Goal: Information Seeking & Learning: Check status

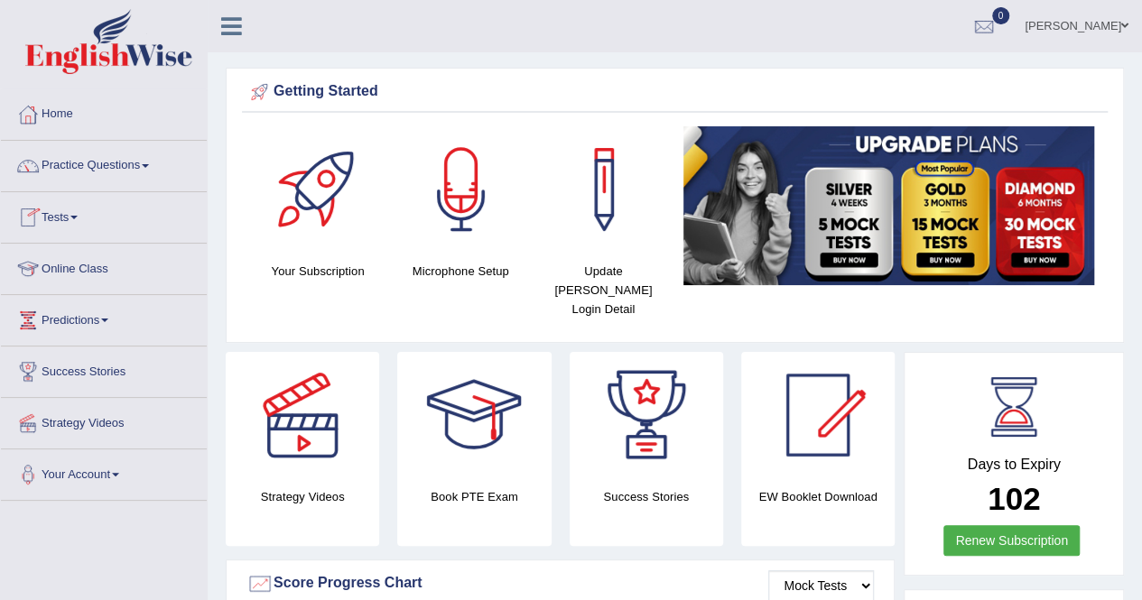
click at [78, 216] on span at bounding box center [73, 218] width 7 height 4
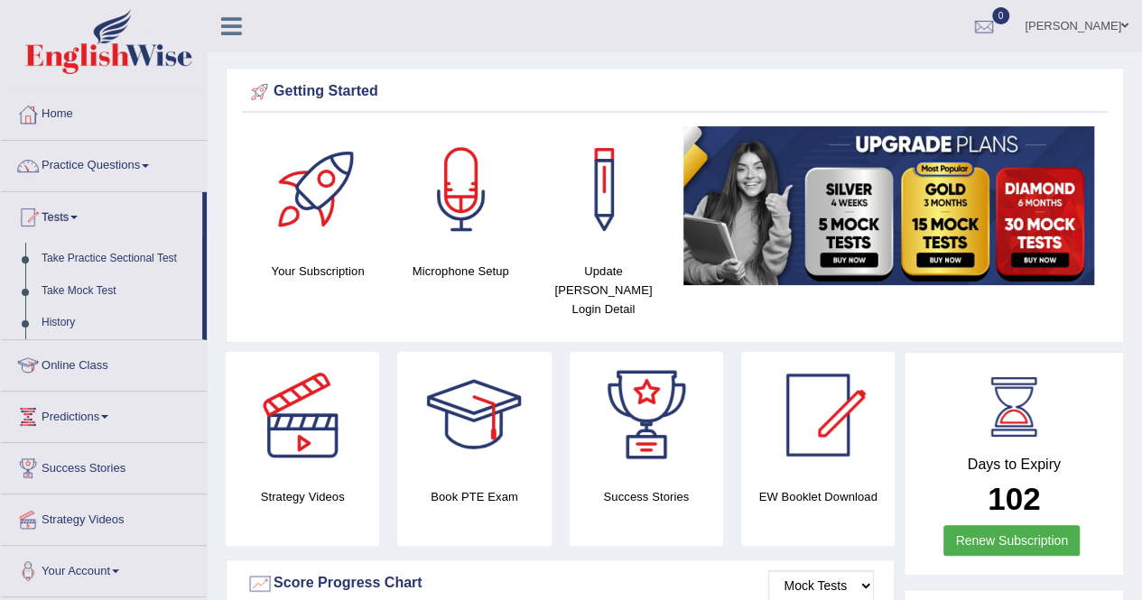
click at [73, 293] on link "Take Mock Test" at bounding box center [117, 291] width 169 height 33
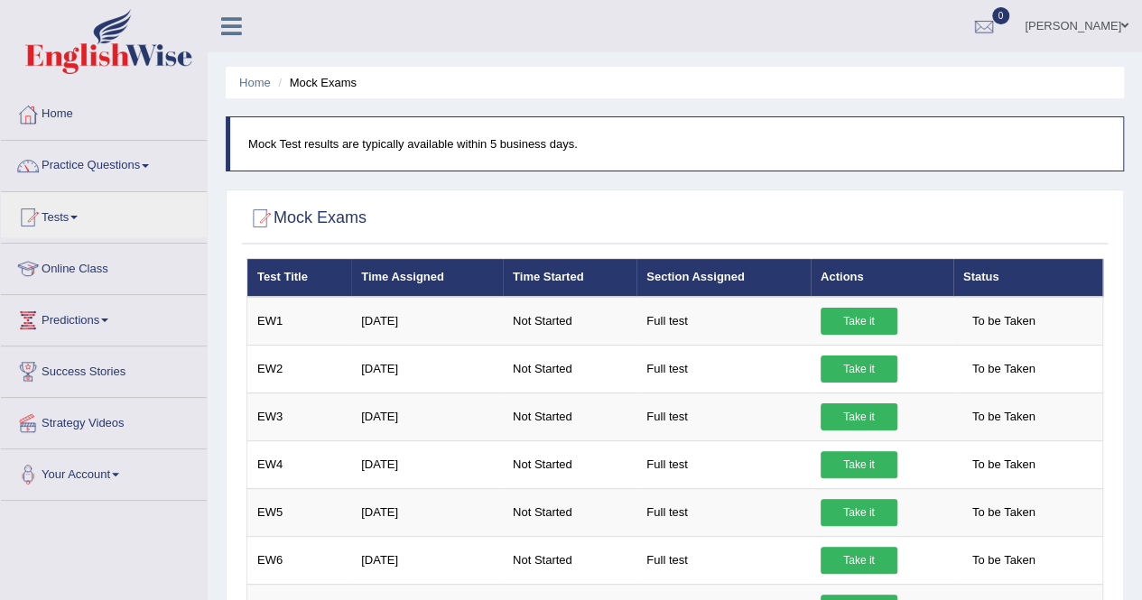
click at [70, 221] on link "Tests" at bounding box center [104, 214] width 206 height 45
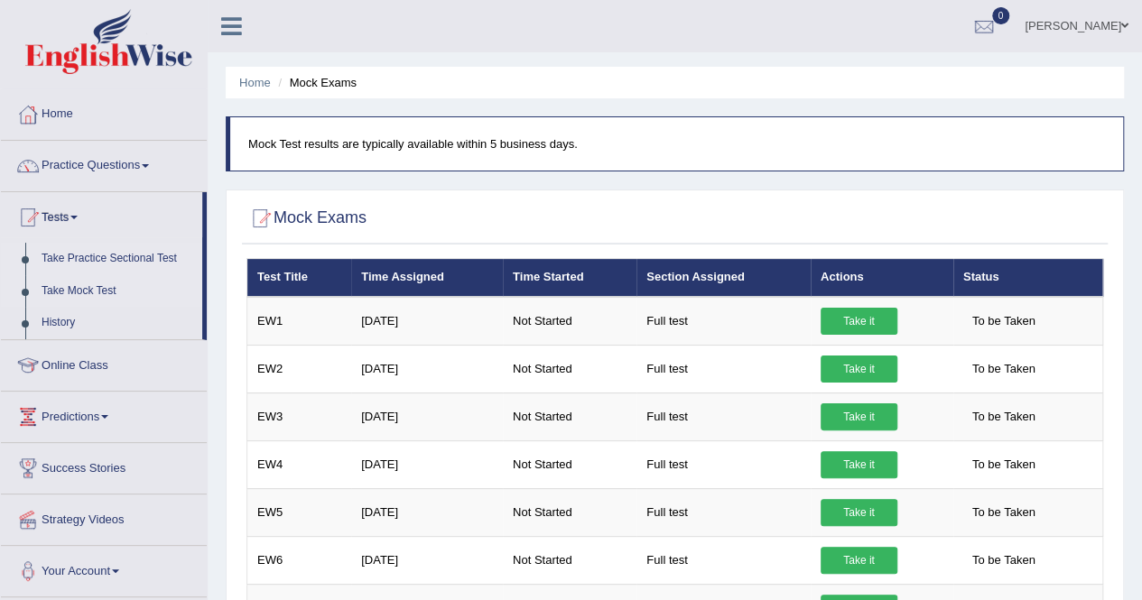
click at [76, 256] on link "Take Practice Sectional Test" at bounding box center [117, 259] width 169 height 33
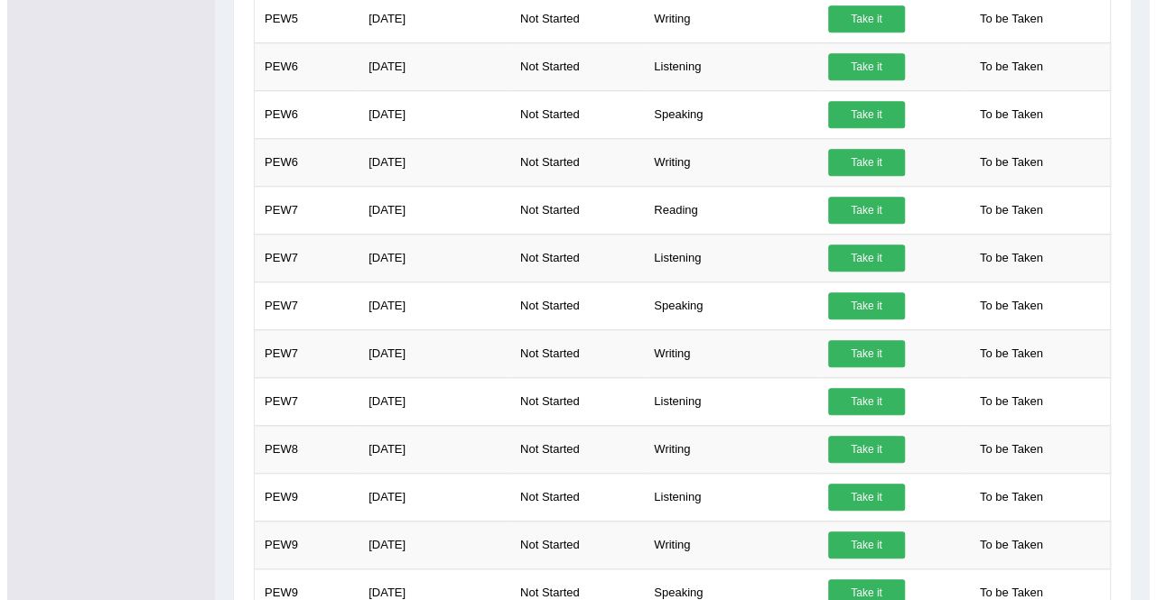
scroll to position [593, 0]
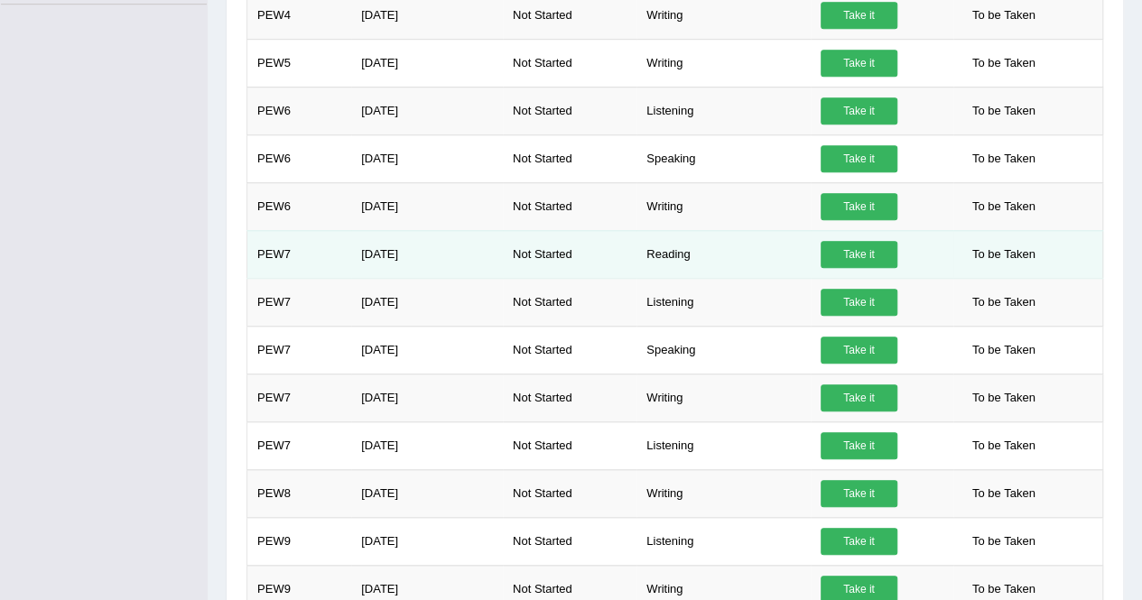
click at [856, 250] on link "Take it" at bounding box center [859, 254] width 77 height 27
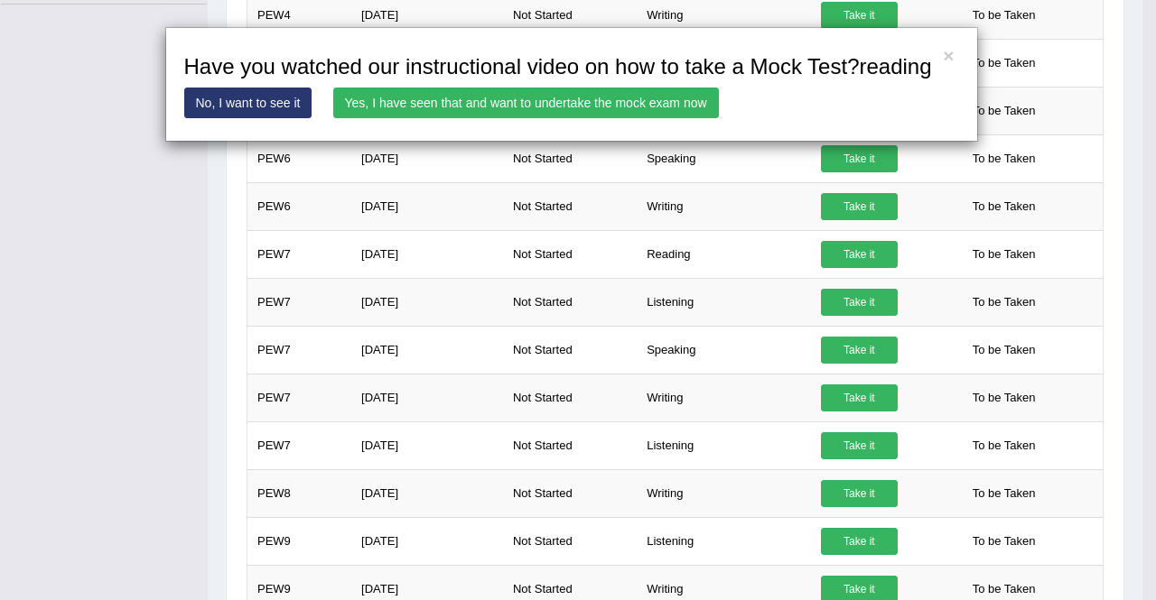
click at [453, 94] on link "Yes, I have seen that and want to undertake the mock exam now" at bounding box center [526, 103] width 386 height 31
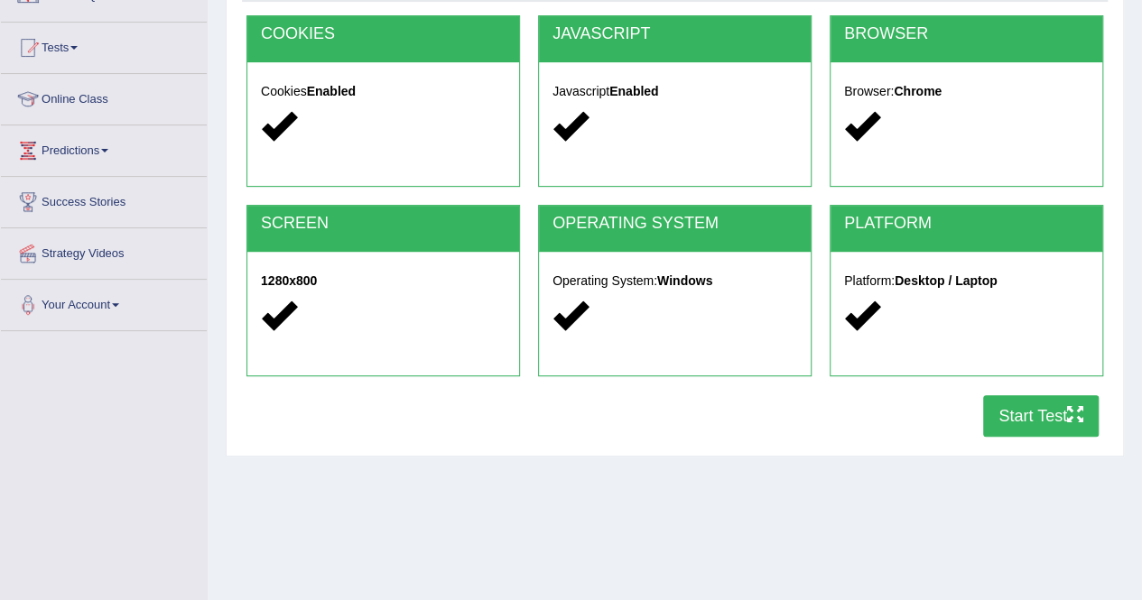
scroll to position [288, 0]
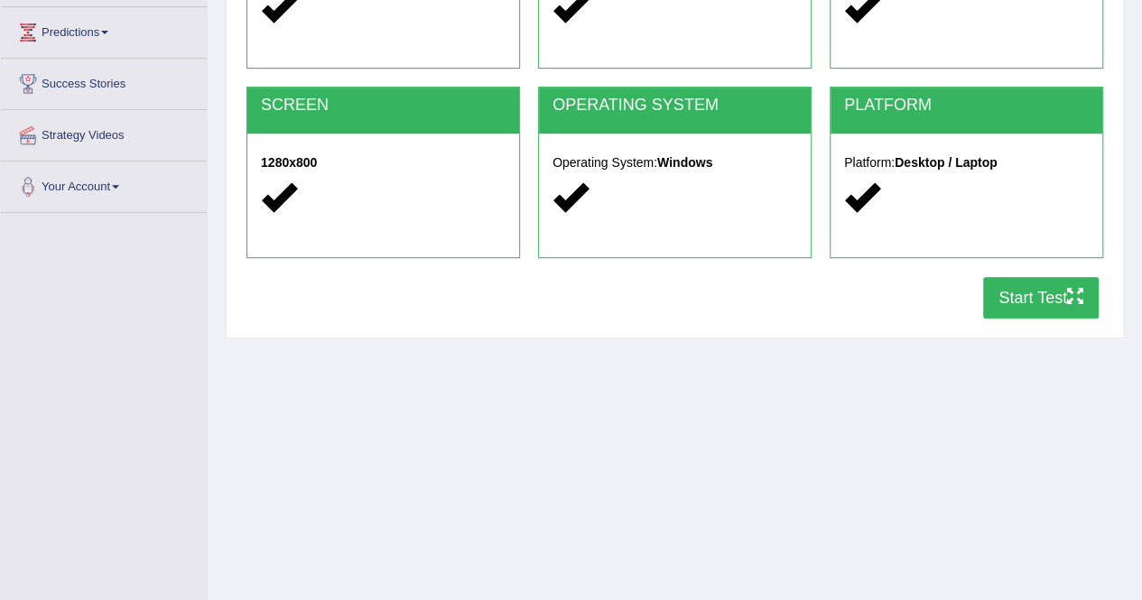
click at [1025, 303] on button "Start Test" at bounding box center [1041, 298] width 116 height 42
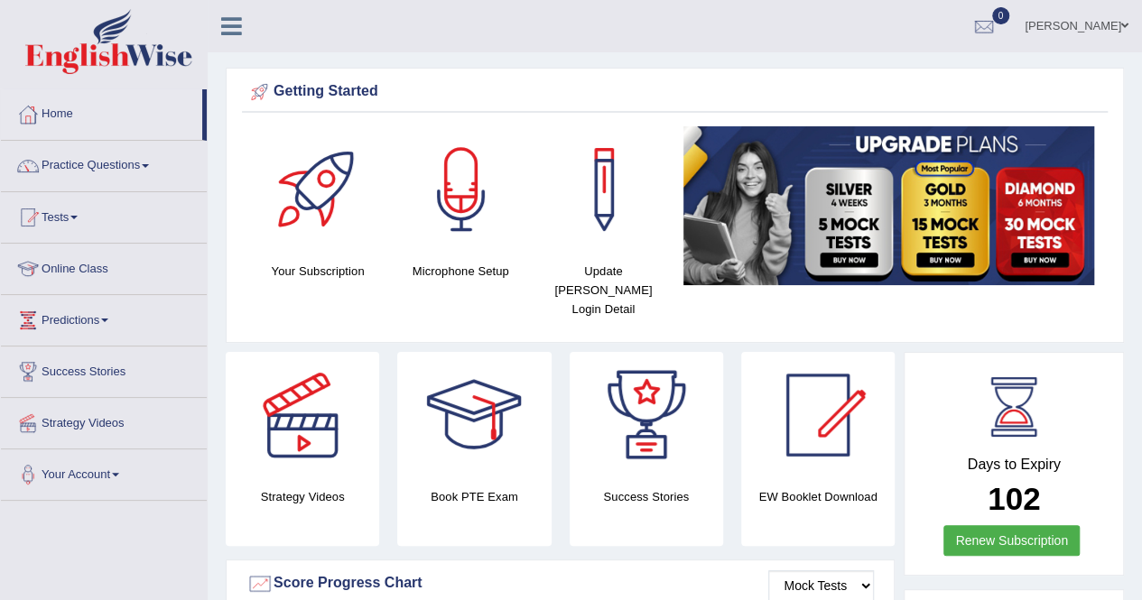
drag, startPoint x: 0, startPoint y: 0, endPoint x: 1150, endPoint y: 17, distance: 1150.5
click at [1141, 17] on html "Toggle navigation Home Practice Questions Speaking Practice Read Aloud Repeat S…" at bounding box center [571, 300] width 1142 height 600
click at [451, 410] on div at bounding box center [474, 415] width 126 height 126
click at [52, 114] on link "Home" at bounding box center [101, 111] width 201 height 45
click at [52, 118] on link "Home" at bounding box center [101, 111] width 201 height 45
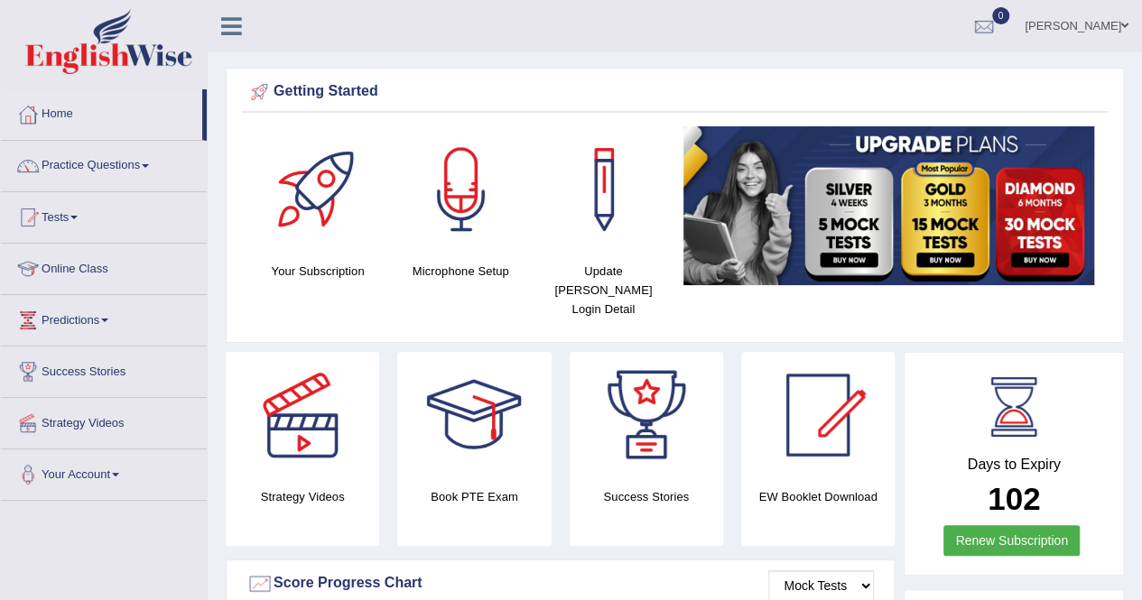
click at [52, 118] on link "Home" at bounding box center [101, 111] width 201 height 45
click at [75, 125] on link "Home" at bounding box center [101, 111] width 201 height 45
click at [61, 104] on link "Home" at bounding box center [101, 111] width 201 height 45
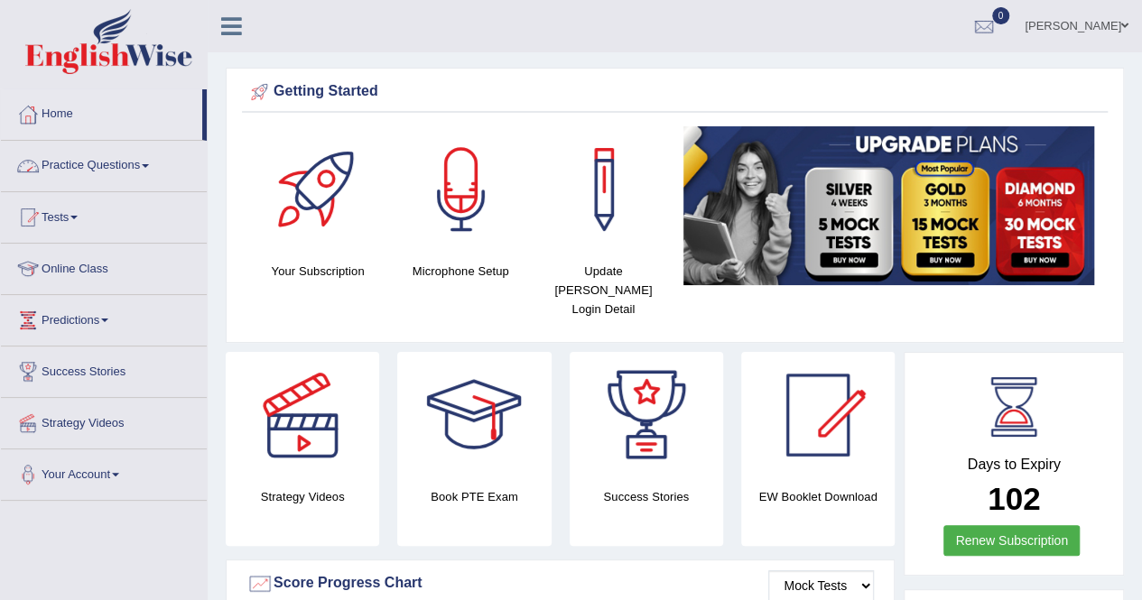
click at [67, 172] on link "Practice Questions" at bounding box center [104, 163] width 206 height 45
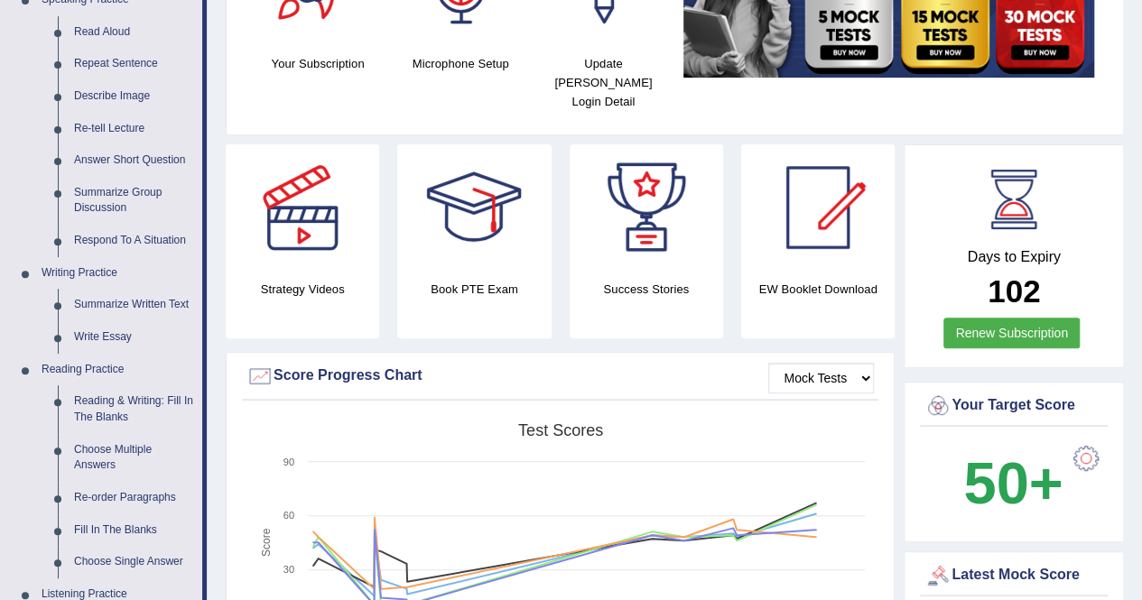
scroll to position [358, 0]
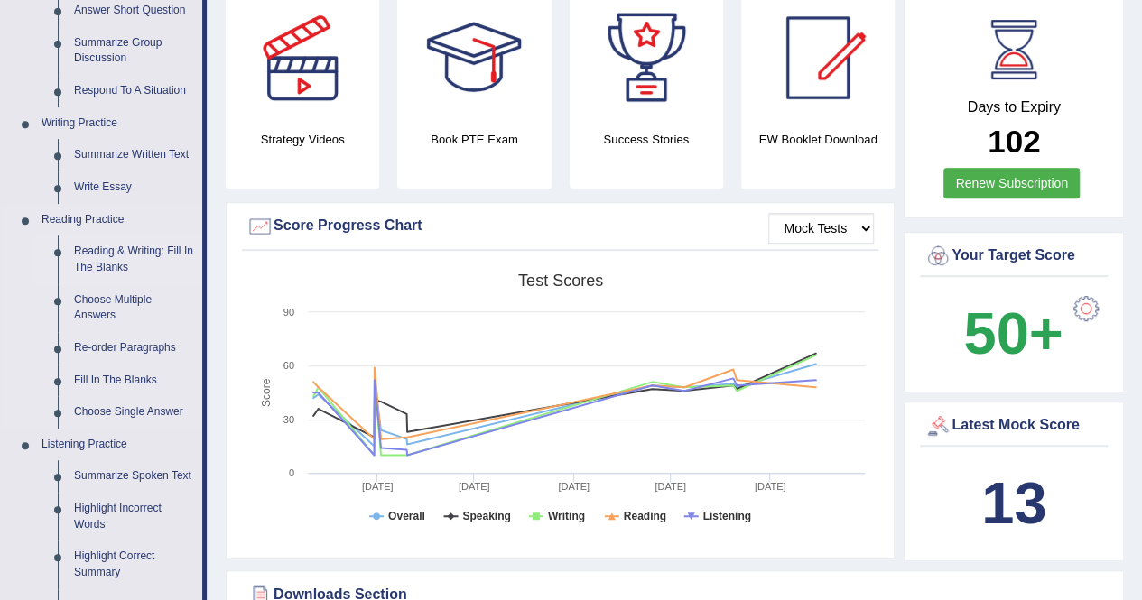
click at [117, 265] on link "Reading & Writing: Fill In The Blanks" at bounding box center [134, 260] width 136 height 48
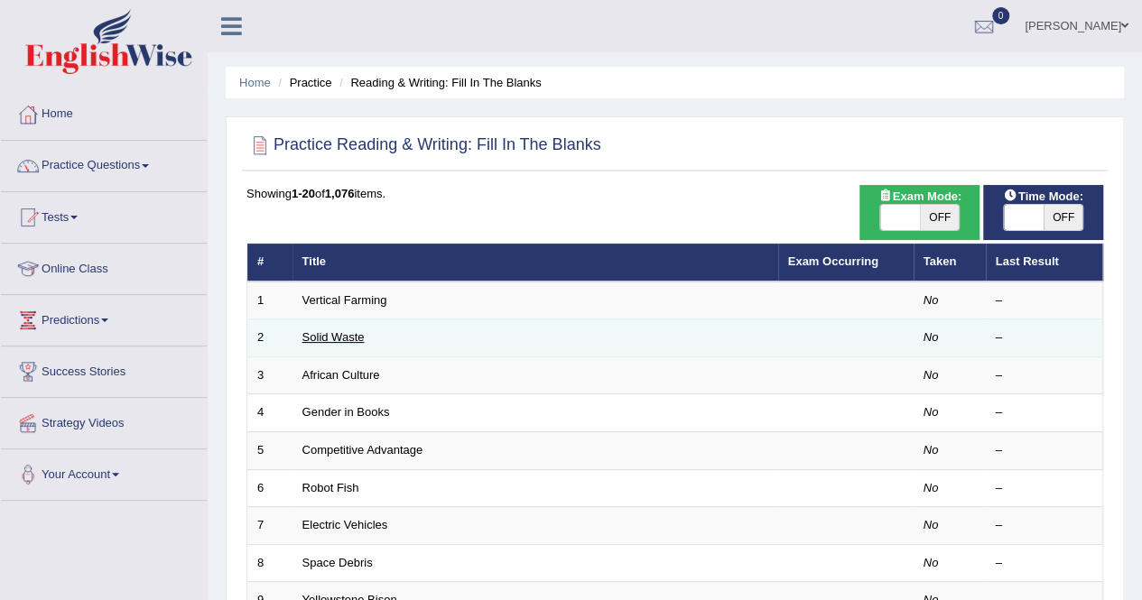
click at [358, 335] on link "Solid Waste" at bounding box center [333, 337] width 62 height 14
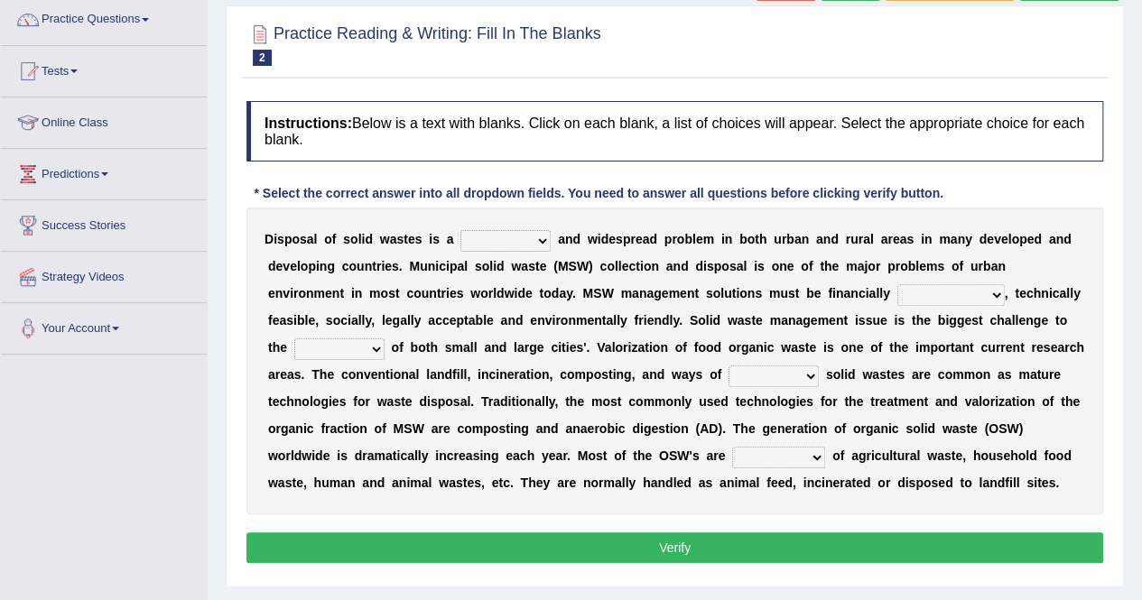
scroll to position [153, 0]
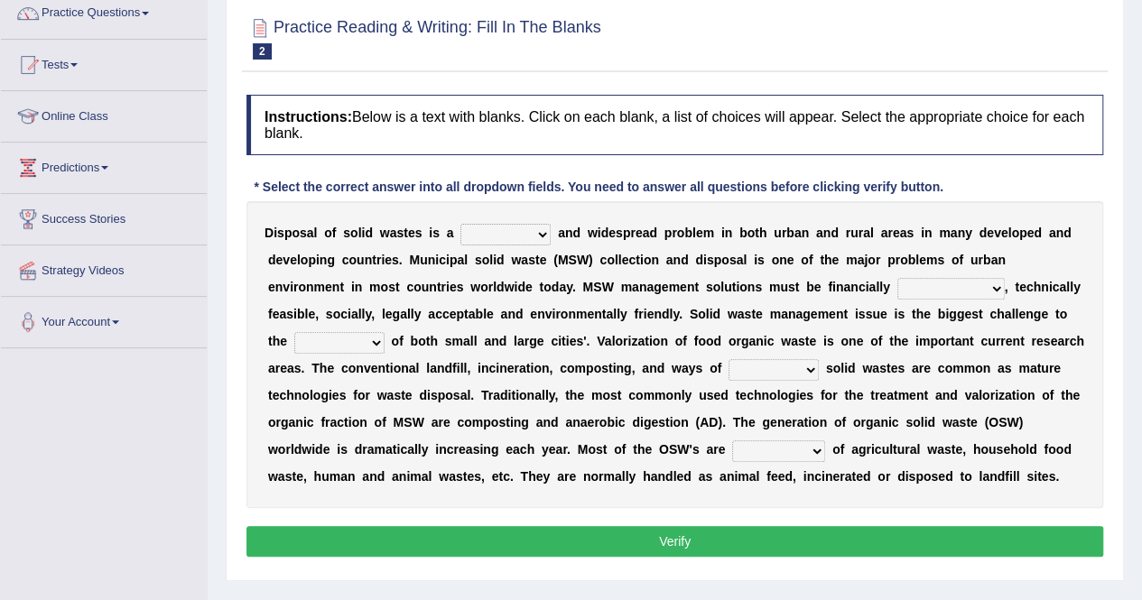
click at [518, 227] on select "slanting stinging stalling shafting" at bounding box center [505, 235] width 90 height 22
select select "slanting"
click at [460, 224] on select "slanting stinging stalling shafting" at bounding box center [505, 235] width 90 height 22
click at [953, 286] on select "unattainable sustainable objectionable treasonable" at bounding box center [951, 289] width 107 height 22
select select "sustainable"
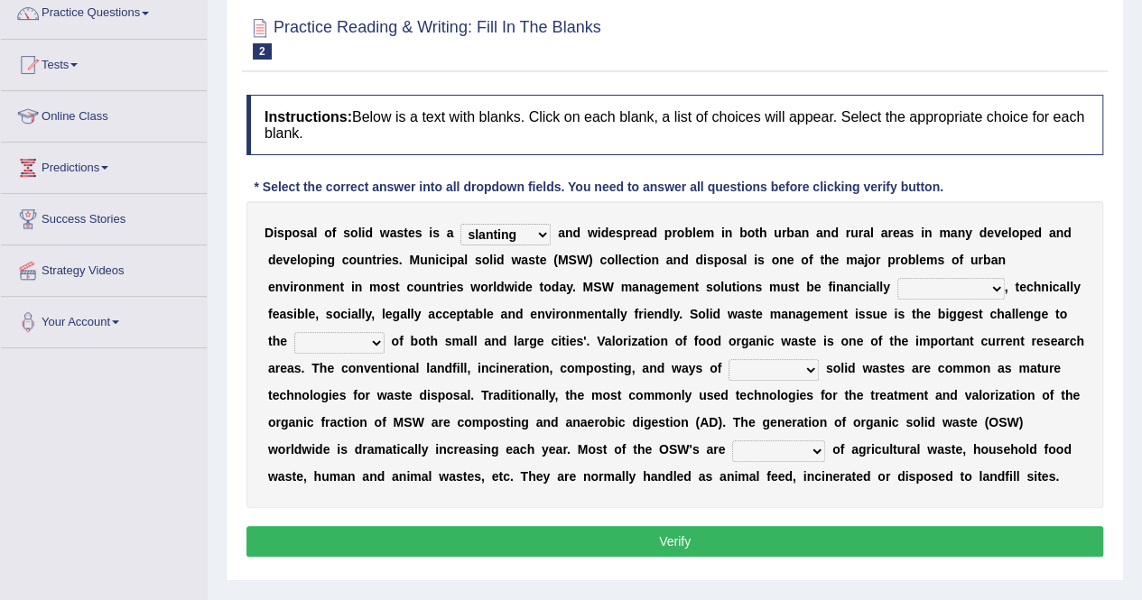
click at [898, 278] on select "unattainable sustainable objectionable treasonable" at bounding box center [951, 289] width 107 height 22
click at [374, 349] on select "plants culture authorities history" at bounding box center [339, 343] width 90 height 22
select select "authorities"
click at [294, 332] on select "plants culture authorities history" at bounding box center [339, 343] width 90 height 22
click at [787, 367] on select "reserving preserving deserving handling" at bounding box center [774, 370] width 90 height 22
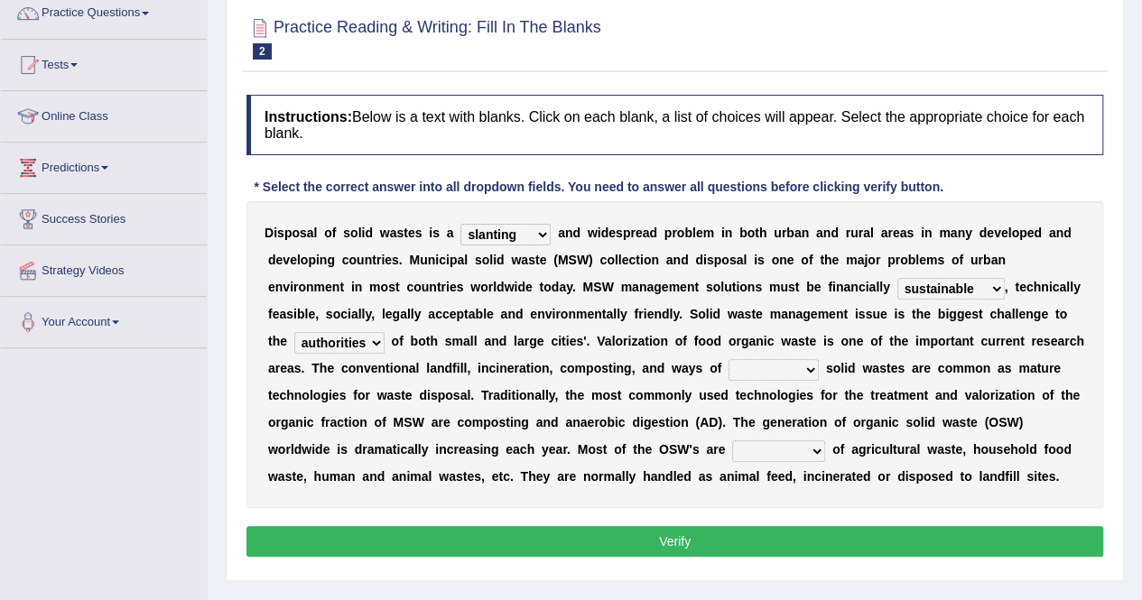
select select "preserving"
click at [729, 359] on select "reserving preserving deserving handling" at bounding box center [774, 370] width 90 height 22
click at [795, 442] on select "composed disposed composing disposing" at bounding box center [778, 452] width 93 height 22
select select "composed"
click at [732, 441] on select "composed disposed composing disposing" at bounding box center [778, 452] width 93 height 22
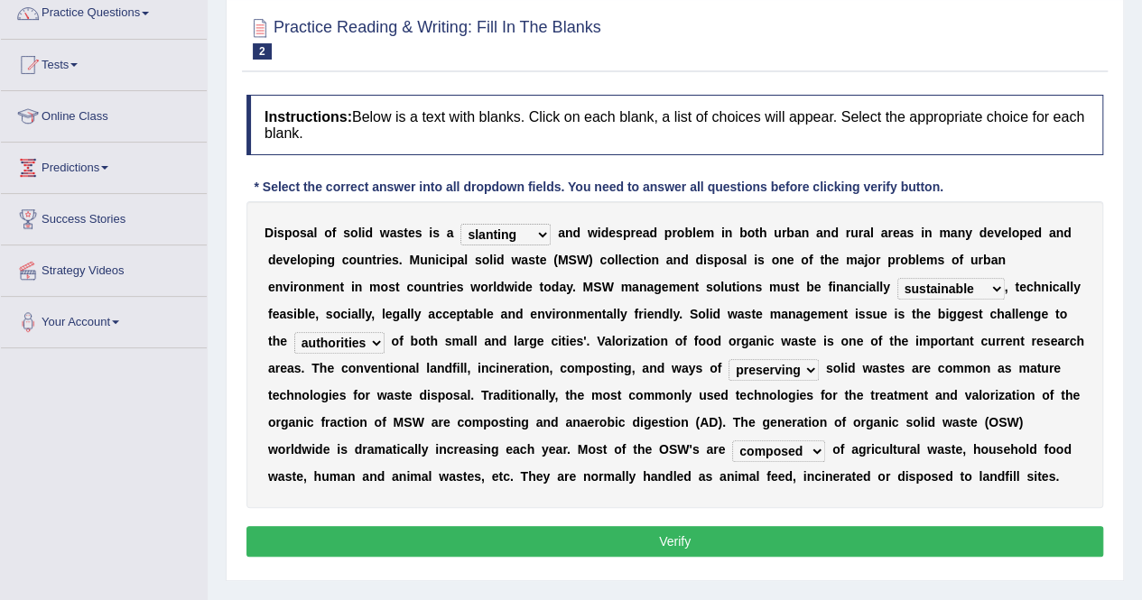
click at [791, 526] on button "Verify" at bounding box center [675, 541] width 857 height 31
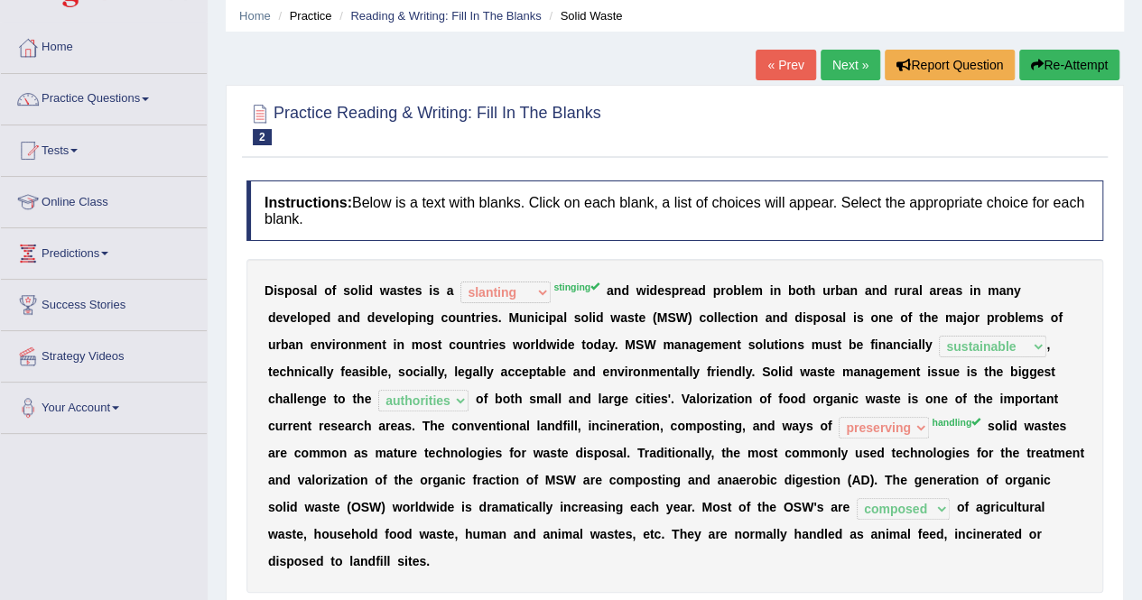
scroll to position [0, 0]
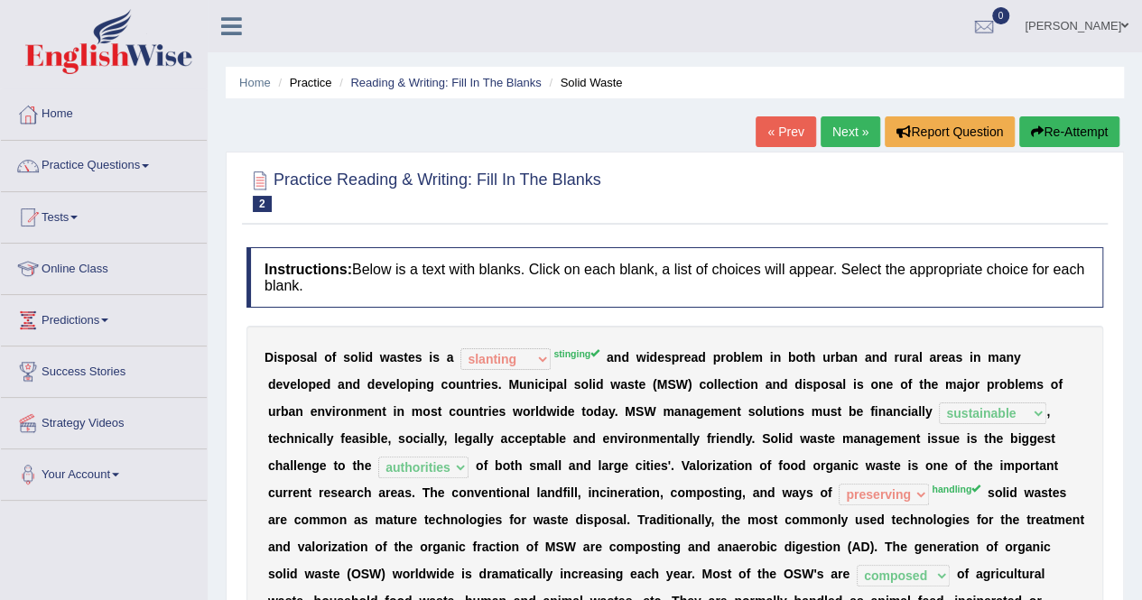
click at [821, 135] on link "Next »" at bounding box center [851, 131] width 60 height 31
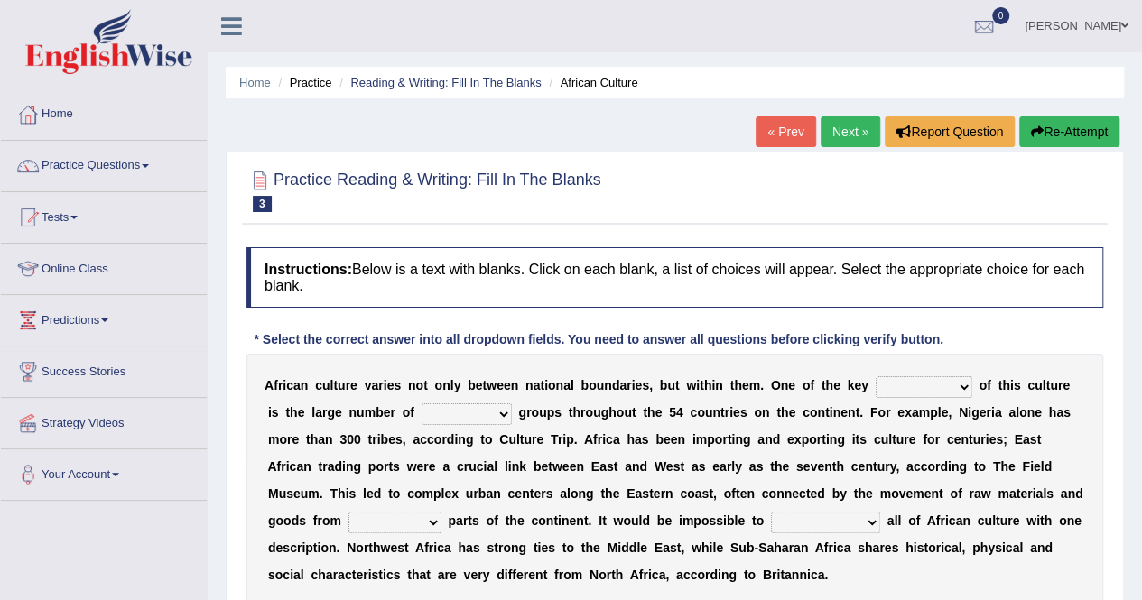
click at [836, 131] on link "Next »" at bounding box center [851, 131] width 60 height 31
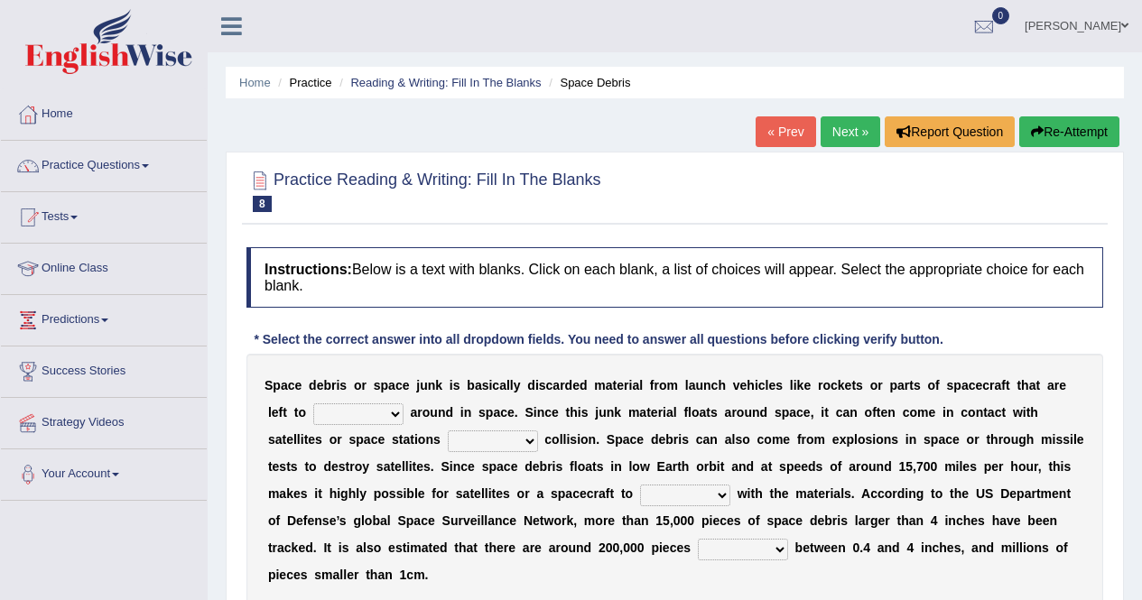
click at [836, 131] on link "Next »" at bounding box center [851, 131] width 60 height 31
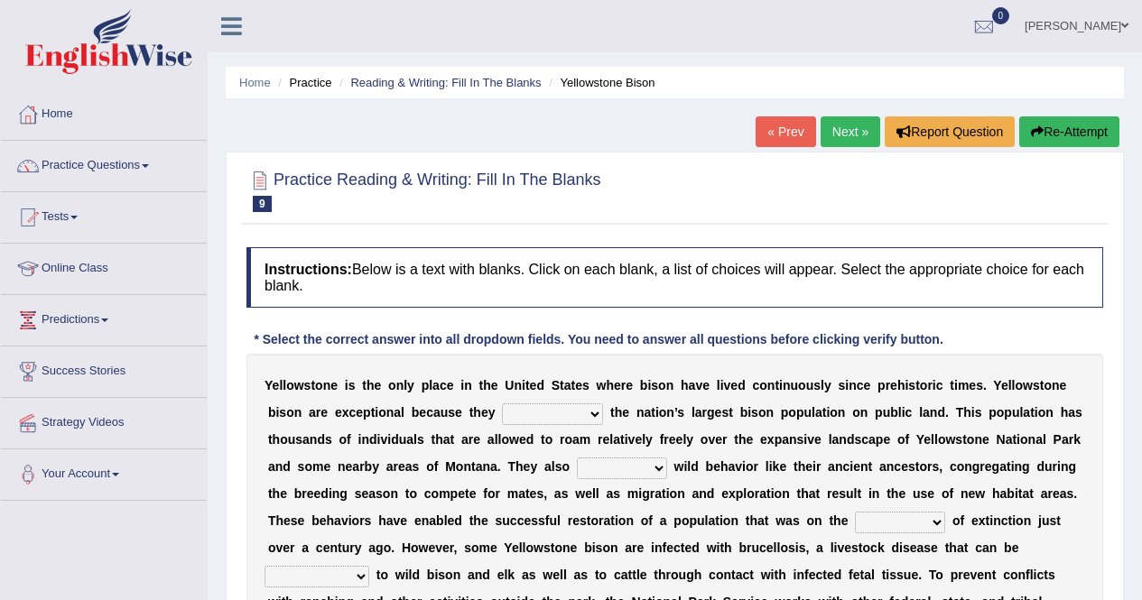
click at [836, 131] on link "Next »" at bounding box center [851, 131] width 60 height 31
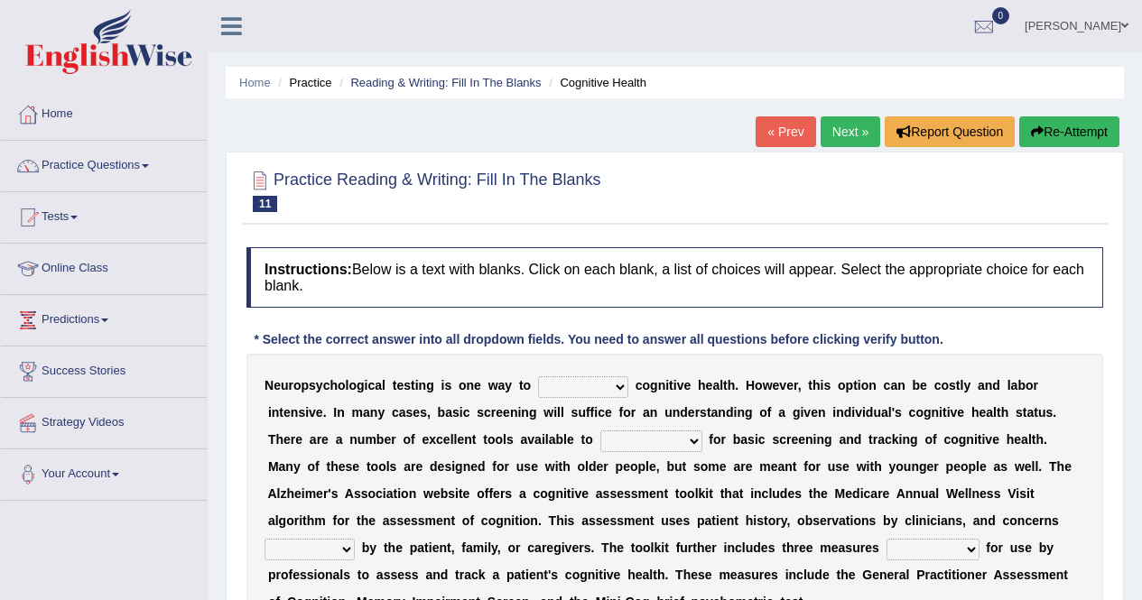
click at [836, 131] on link "Next »" at bounding box center [851, 131] width 60 height 31
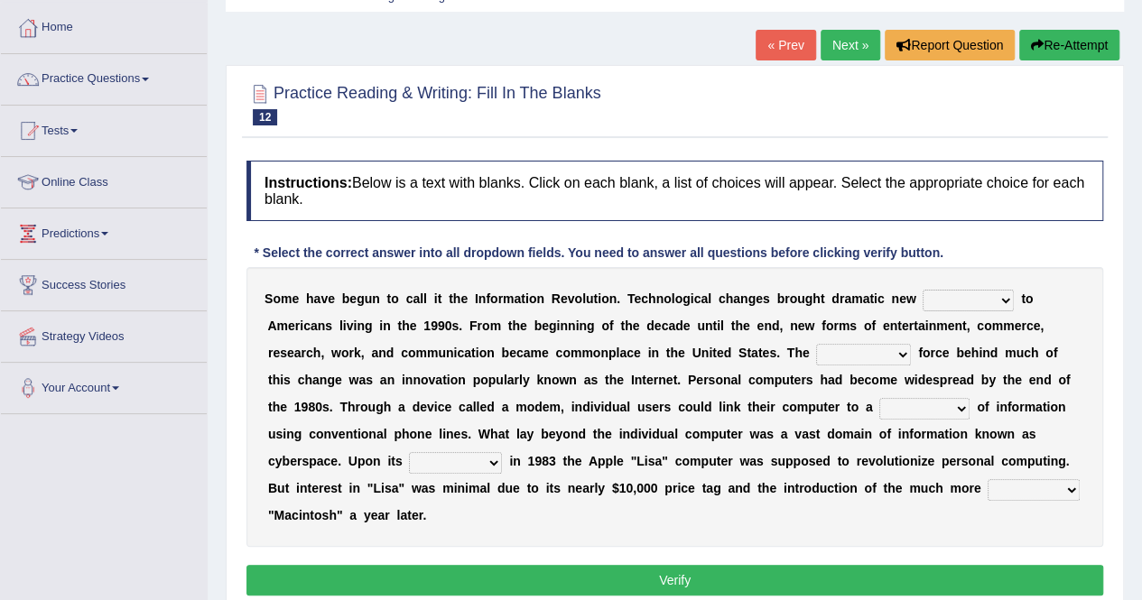
scroll to position [34, 0]
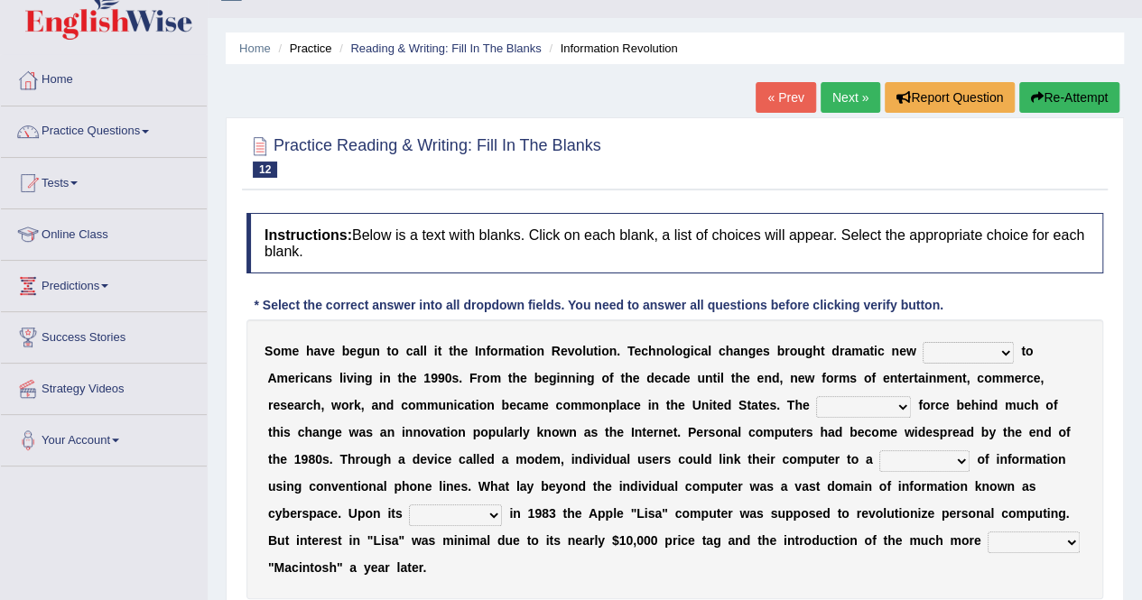
click at [854, 93] on link "Next »" at bounding box center [851, 97] width 60 height 31
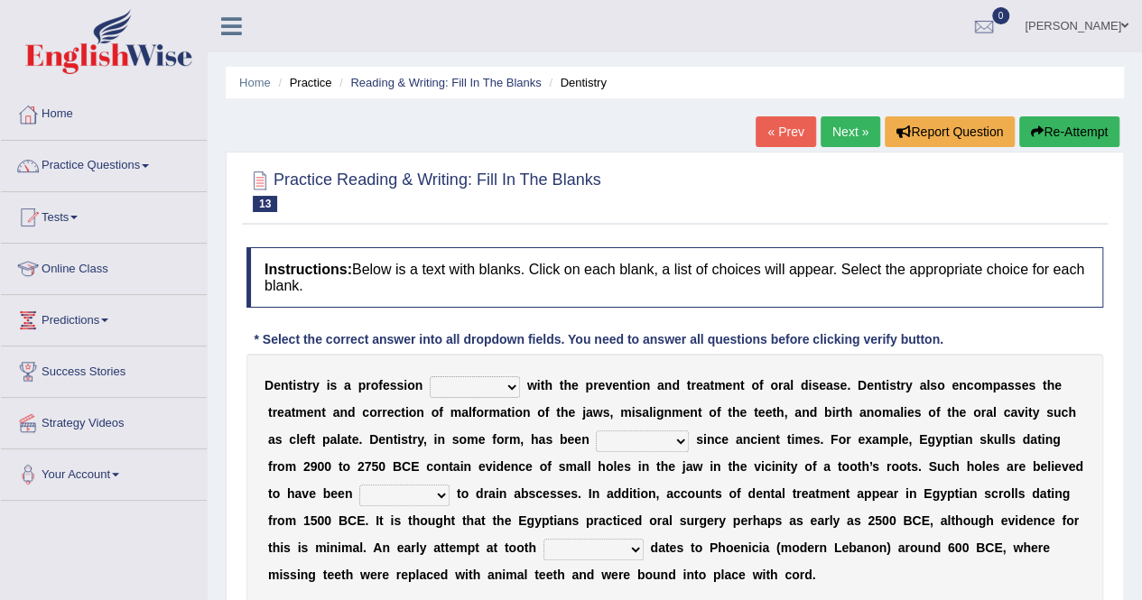
click at [840, 128] on link "Next »" at bounding box center [851, 131] width 60 height 31
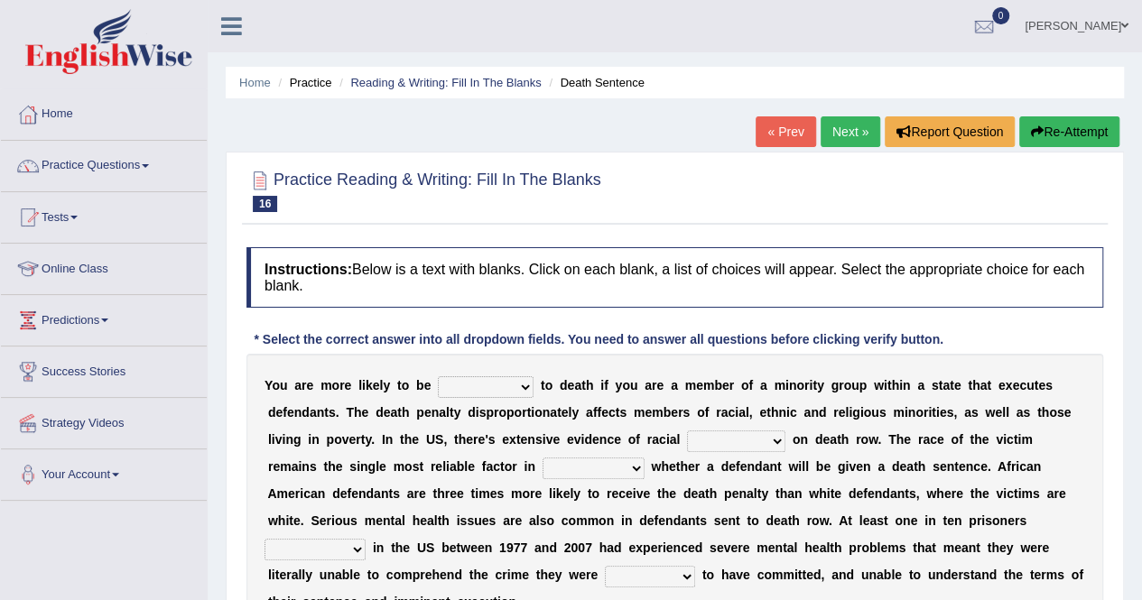
click at [840, 128] on link "Next »" at bounding box center [851, 131] width 60 height 31
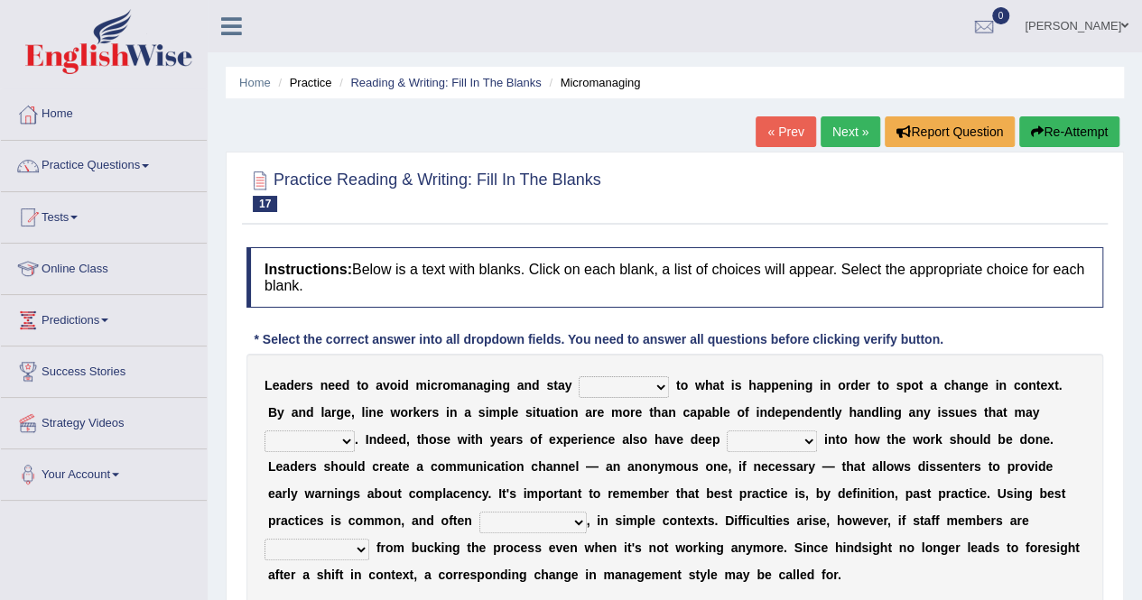
scroll to position [49, 0]
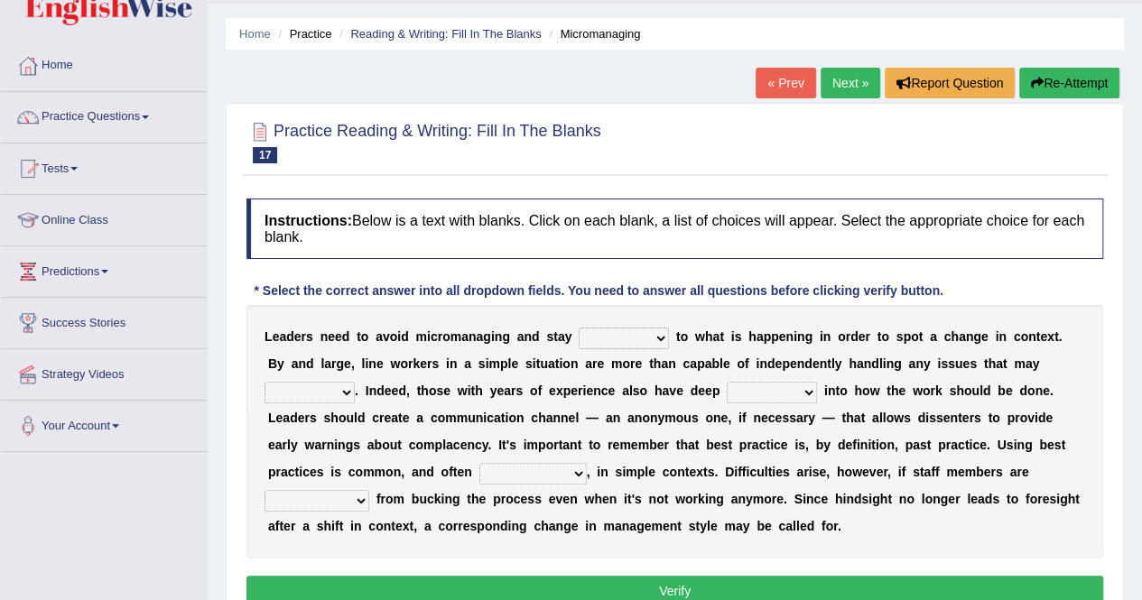
click at [860, 90] on link "Next »" at bounding box center [851, 83] width 60 height 31
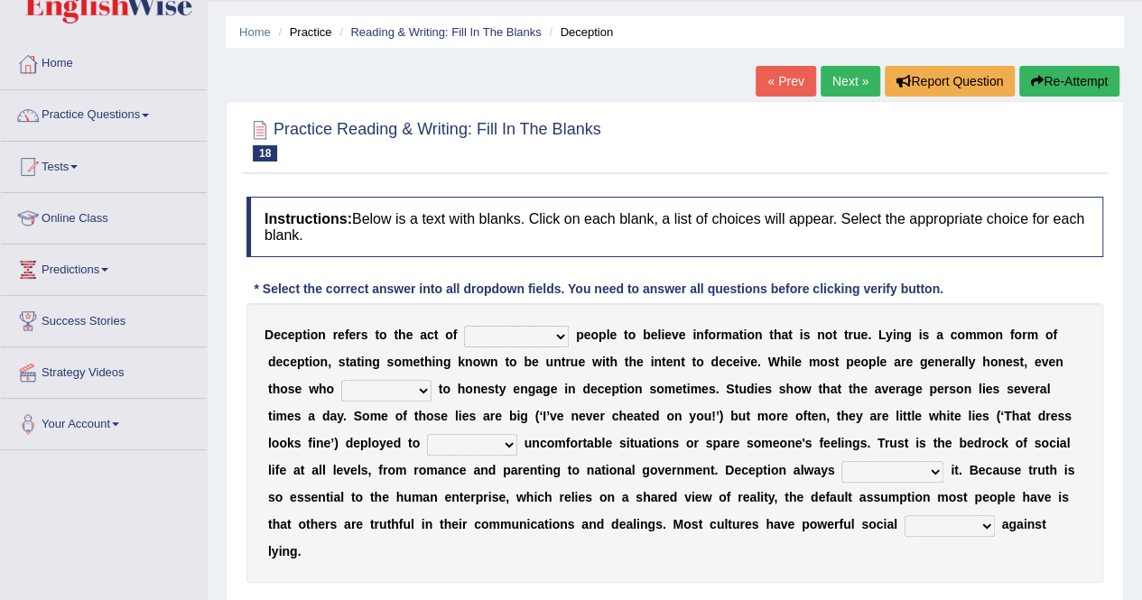
scroll to position [60, 0]
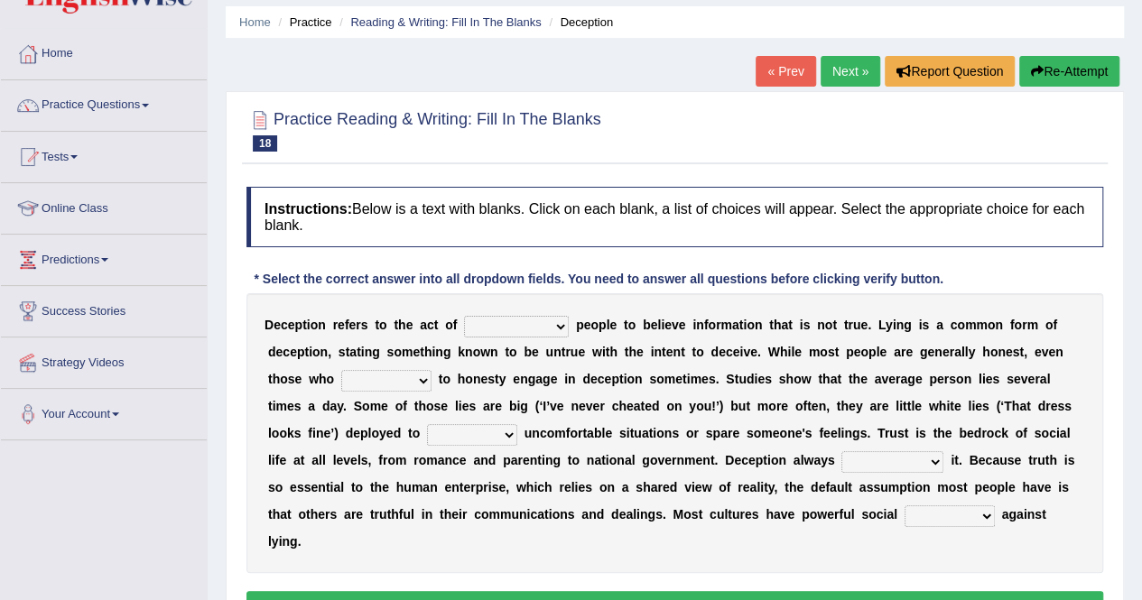
click at [843, 69] on link "Next »" at bounding box center [851, 71] width 60 height 31
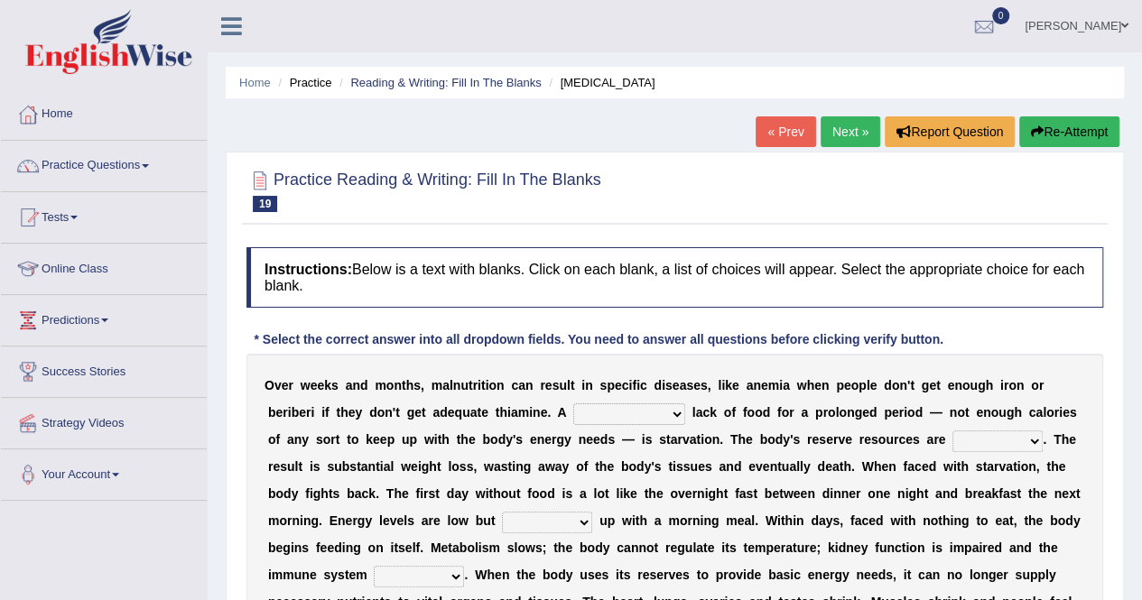
click at [843, 69] on ul "Home Practice Reading & Writing: Fill In The Blanks Starvation" at bounding box center [675, 83] width 898 height 32
click at [845, 129] on link "Next »" at bounding box center [851, 131] width 60 height 31
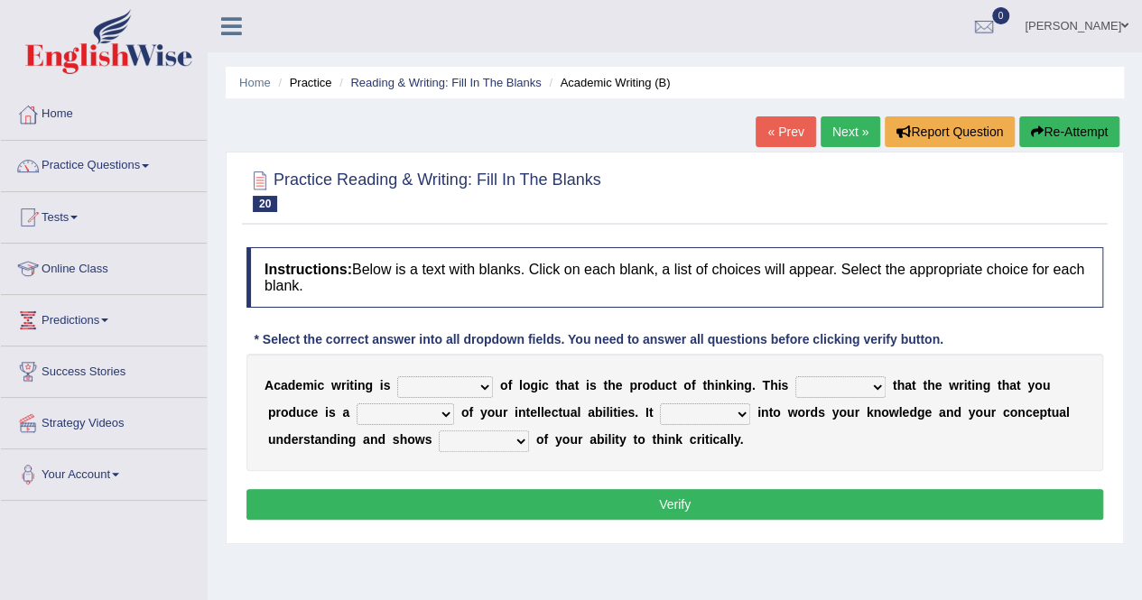
click at [442, 389] on select "expectation entitlement expression exchange" at bounding box center [445, 388] width 96 height 22
click at [397, 377] on select "expectation entitlement expression exchange" at bounding box center [445, 388] width 96 height 22
click at [479, 384] on select "expectation entitlement expression exchange" at bounding box center [445, 388] width 96 height 22
select select "expression"
click at [397, 377] on select "expectation entitlement expression exchange" at bounding box center [445, 388] width 96 height 22
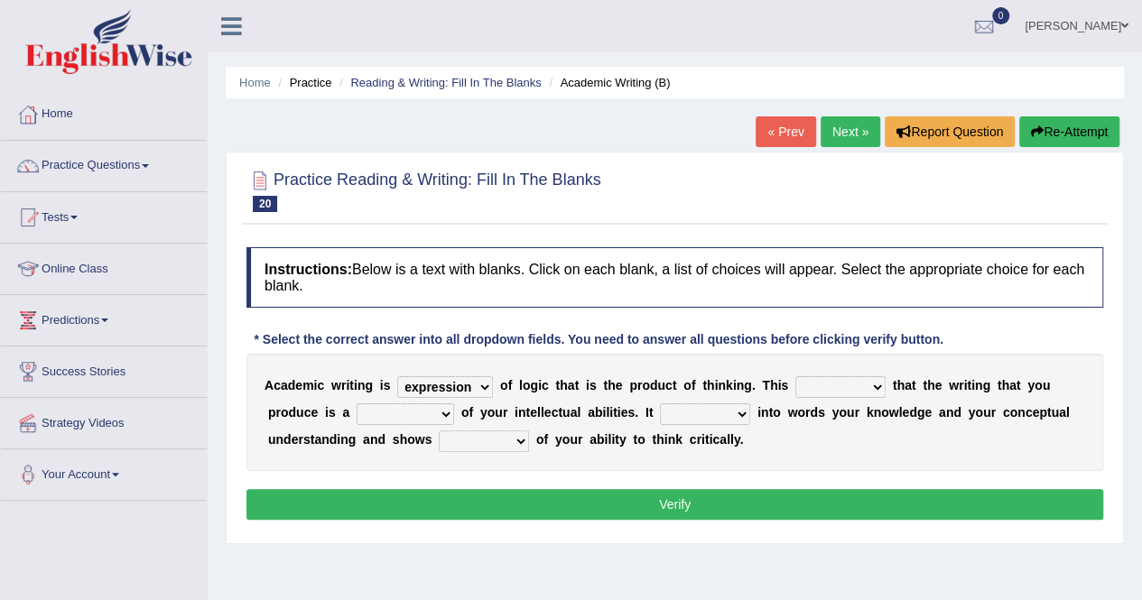
click at [831, 387] on select "means questions stipulates answers" at bounding box center [840, 388] width 90 height 22
select select "means"
click at [795, 377] on select "means questions stipulates answers" at bounding box center [840, 388] width 90 height 22
click at [412, 416] on select "redundancy mission credit reflection" at bounding box center [406, 415] width 98 height 22
select select "reflection"
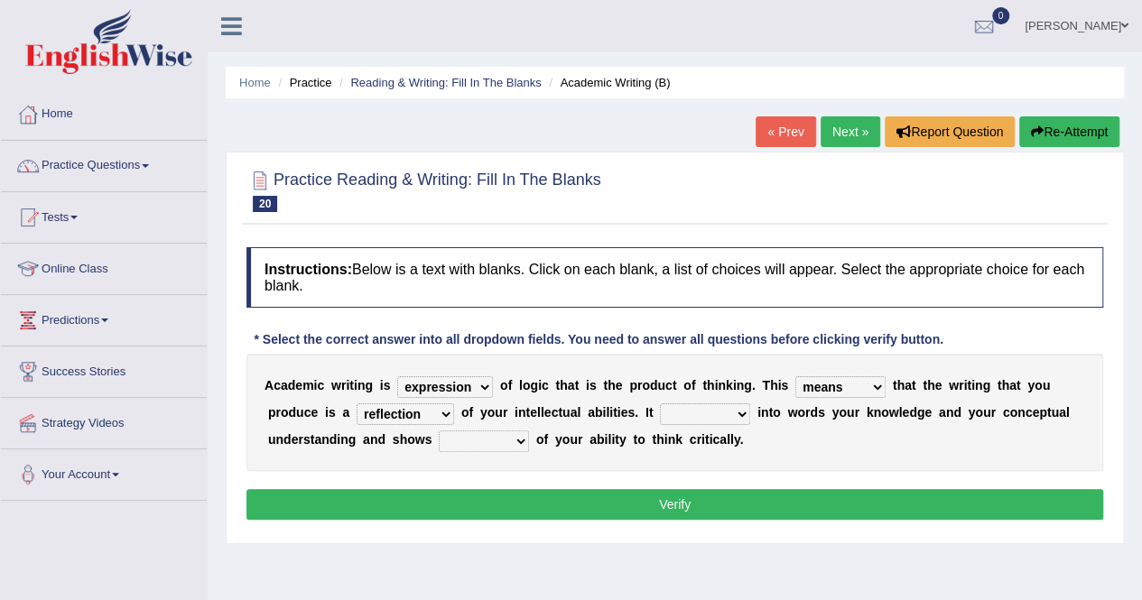
click at [357, 404] on select "redundancy mission credit reflection" at bounding box center [406, 415] width 98 height 22
click at [719, 406] on select "enriches shows allows puts" at bounding box center [705, 415] width 90 height 22
select select "enriches"
click at [660, 404] on select "enriches shows allows puts" at bounding box center [705, 415] width 90 height 22
click at [496, 446] on select "hassle excuse capacity evidence" at bounding box center [484, 442] width 90 height 22
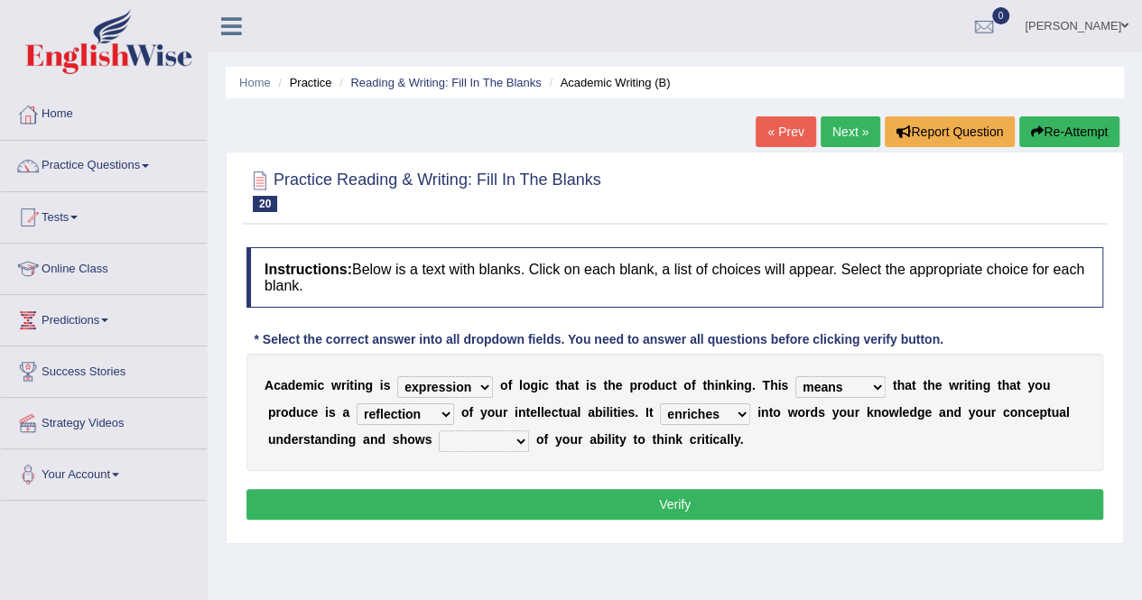
select select "capacity"
click at [439, 431] on select "hassle excuse capacity evidence" at bounding box center [484, 442] width 90 height 22
click at [491, 509] on button "Verify" at bounding box center [675, 504] width 857 height 31
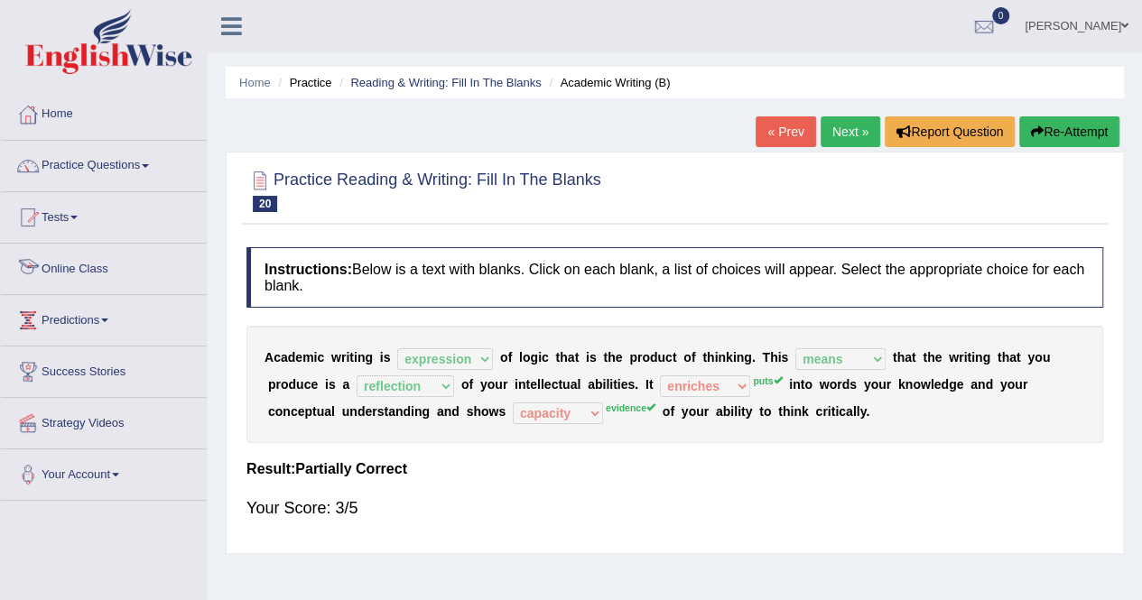
click at [42, 241] on li "Tests Take Practice Sectional Test Take Mock Test History" at bounding box center [104, 217] width 206 height 51
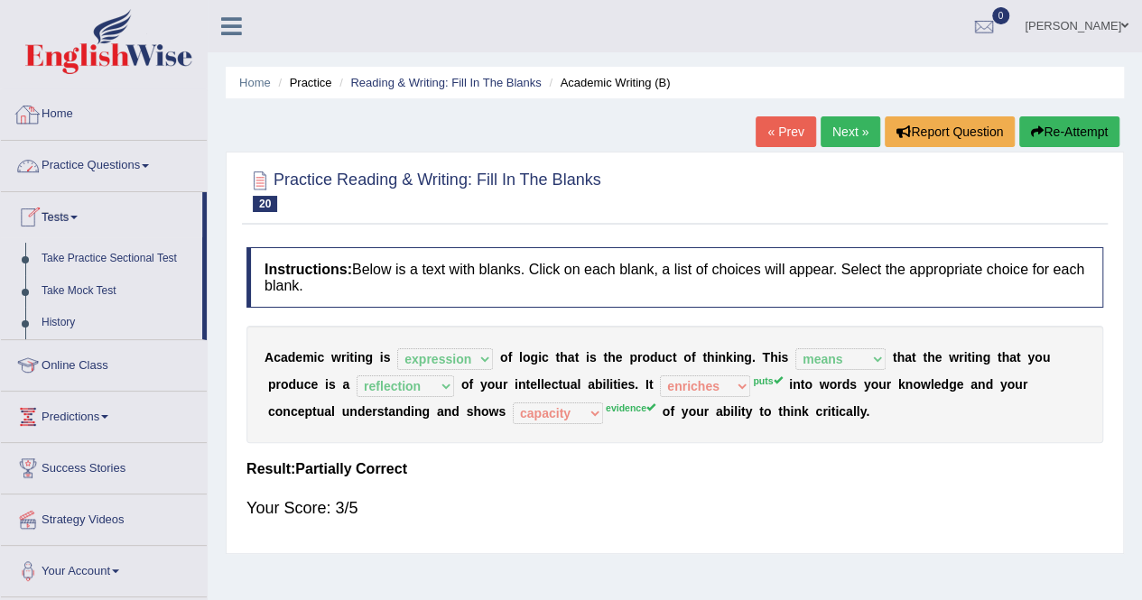
click at [49, 119] on link "Home" at bounding box center [104, 111] width 206 height 45
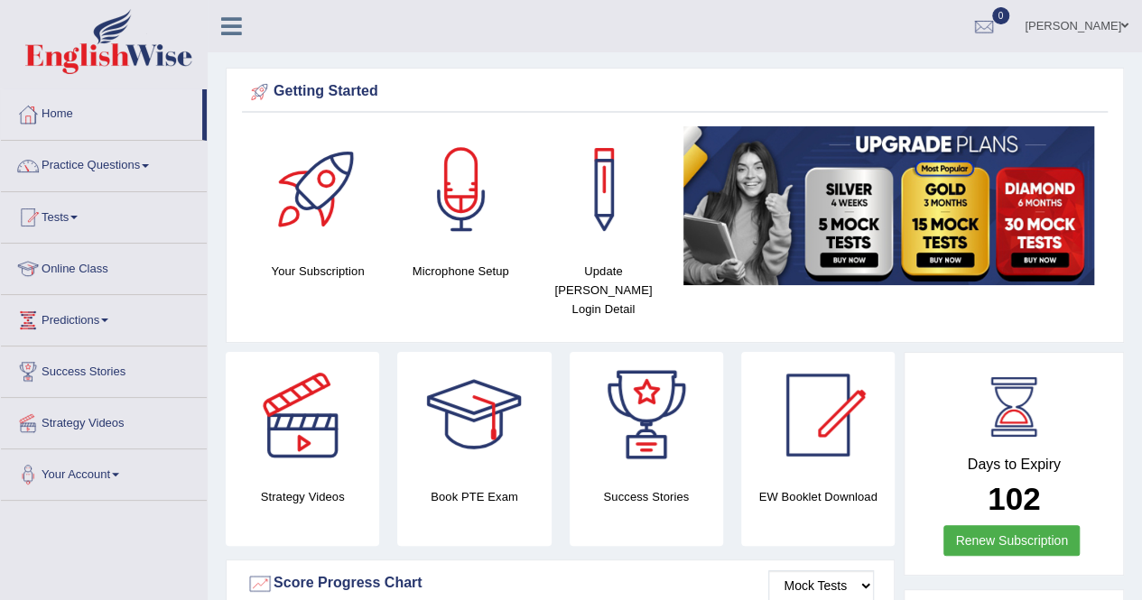
click at [49, 119] on link "Home" at bounding box center [101, 111] width 201 height 45
click at [45, 107] on link "Home" at bounding box center [101, 111] width 201 height 45
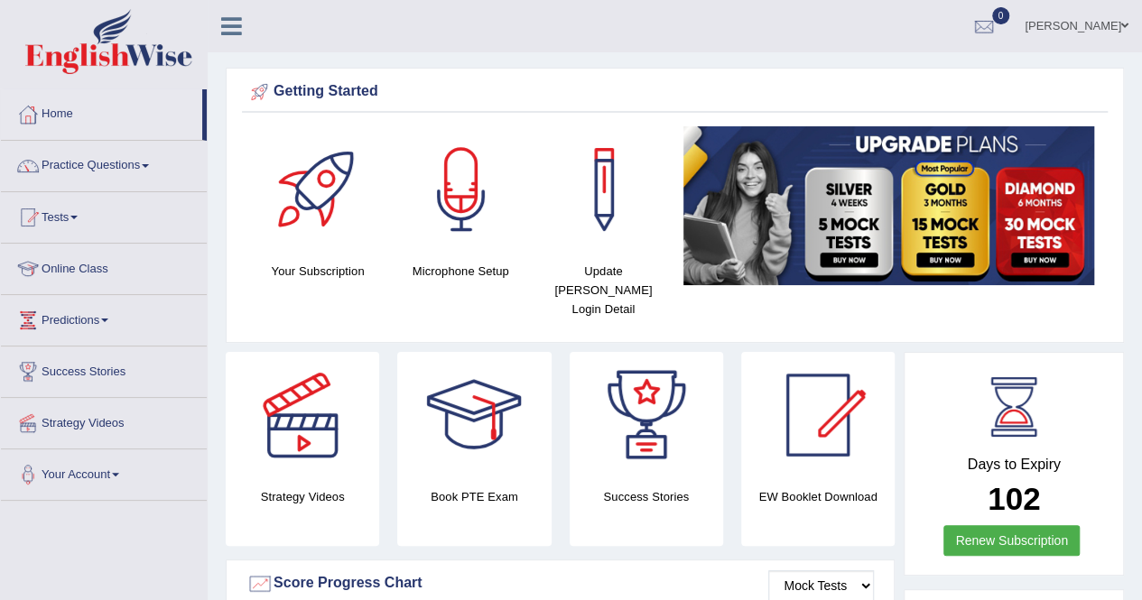
click at [60, 109] on link "Home" at bounding box center [101, 111] width 201 height 45
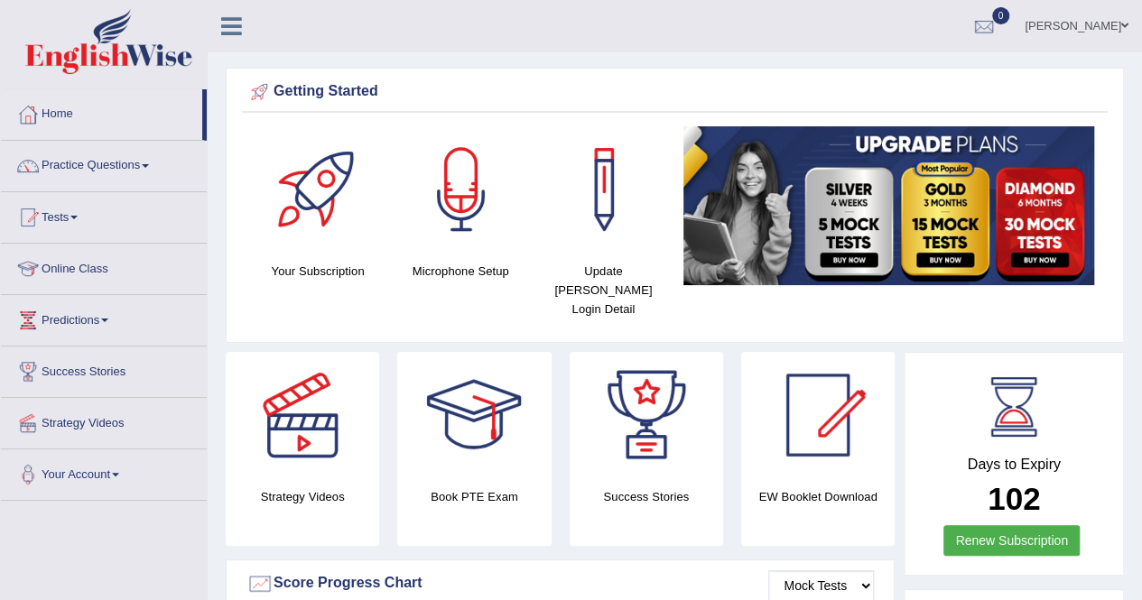
click at [60, 109] on link "Home" at bounding box center [101, 111] width 201 height 45
click at [69, 111] on link "Home" at bounding box center [101, 111] width 201 height 45
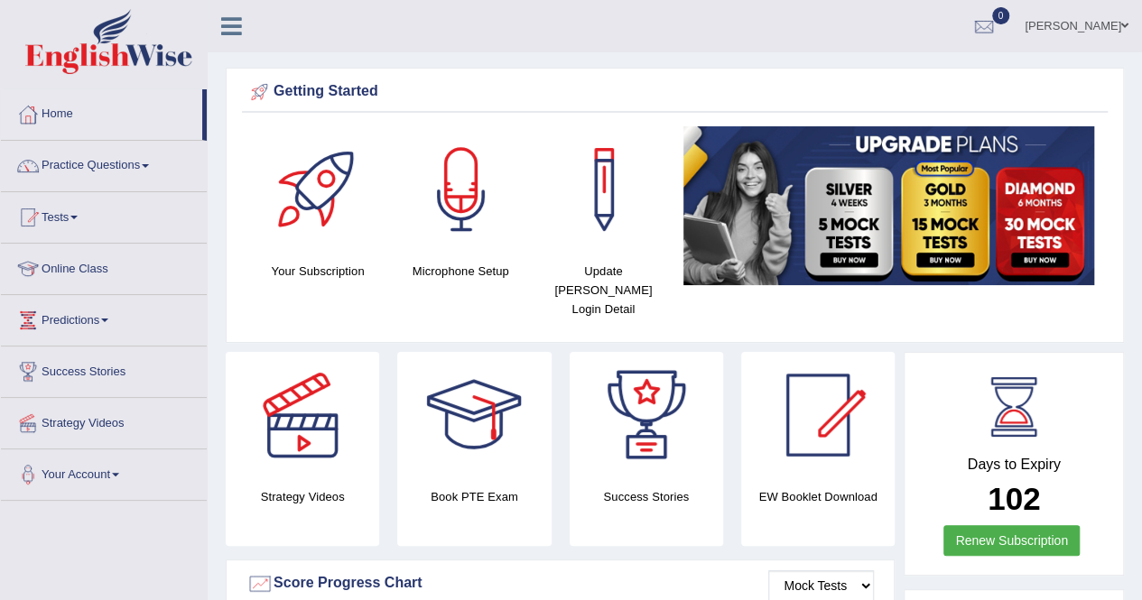
click at [41, 116] on div at bounding box center [27, 114] width 27 height 27
click at [61, 111] on link "Home" at bounding box center [101, 111] width 201 height 45
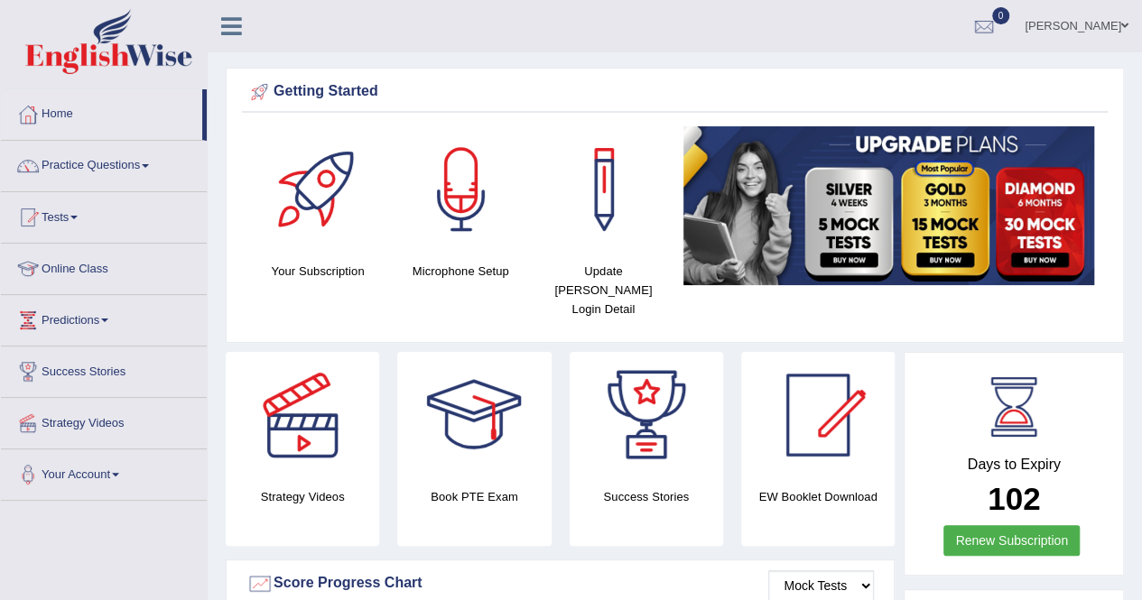
click at [61, 111] on link "Home" at bounding box center [101, 111] width 201 height 45
click at [51, 122] on link "Home" at bounding box center [101, 111] width 201 height 45
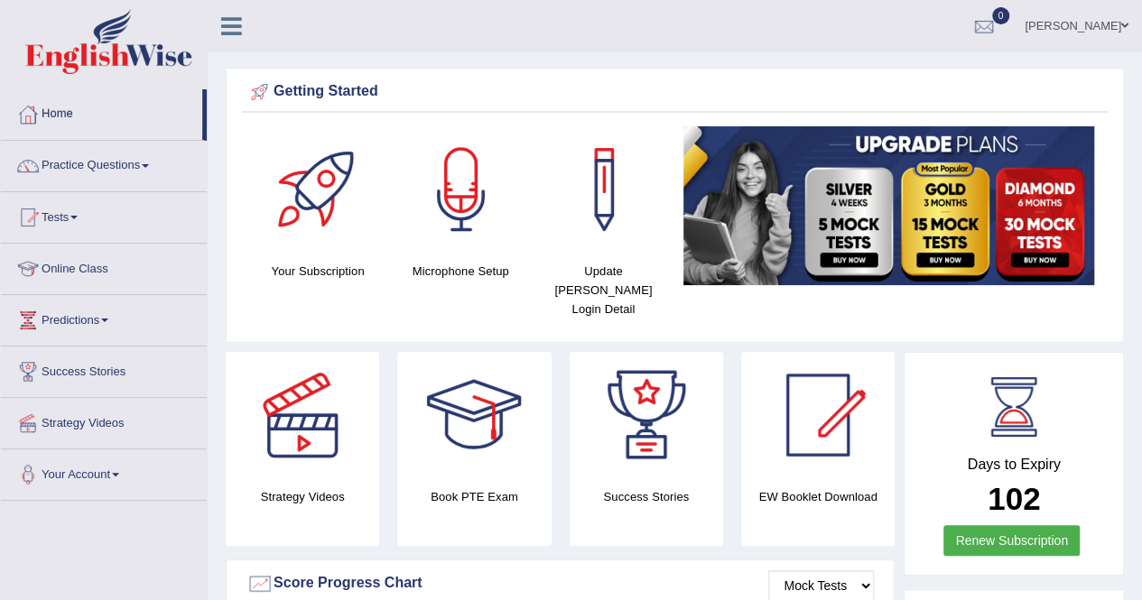
click at [51, 122] on link "Home" at bounding box center [101, 111] width 201 height 45
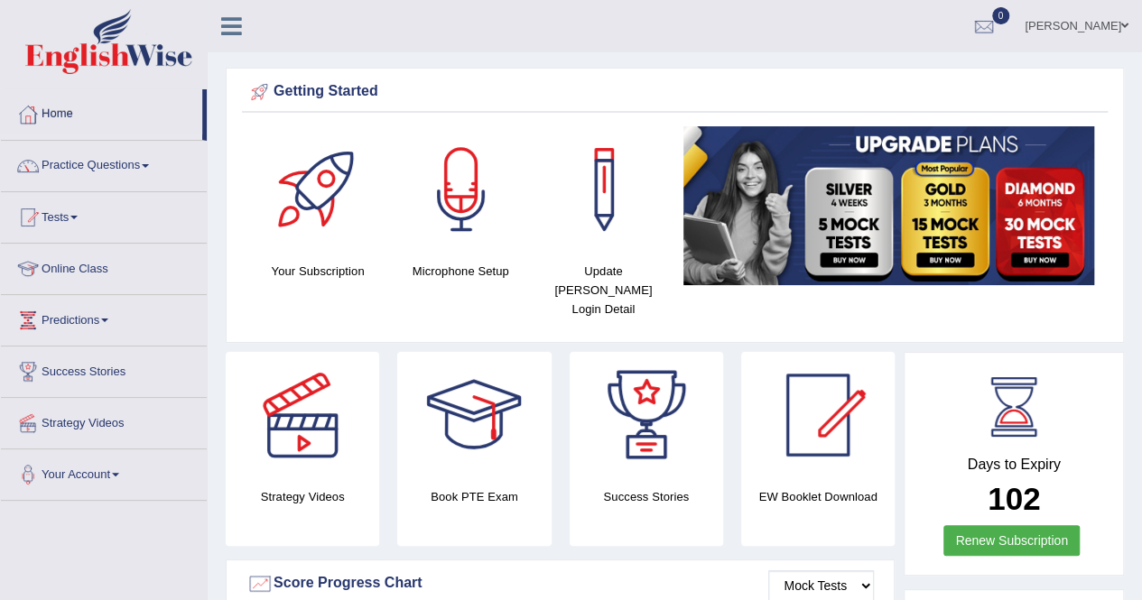
click at [51, 122] on link "Home" at bounding box center [101, 111] width 201 height 45
click at [796, 571] on select "Mock Tests" at bounding box center [821, 586] width 106 height 31
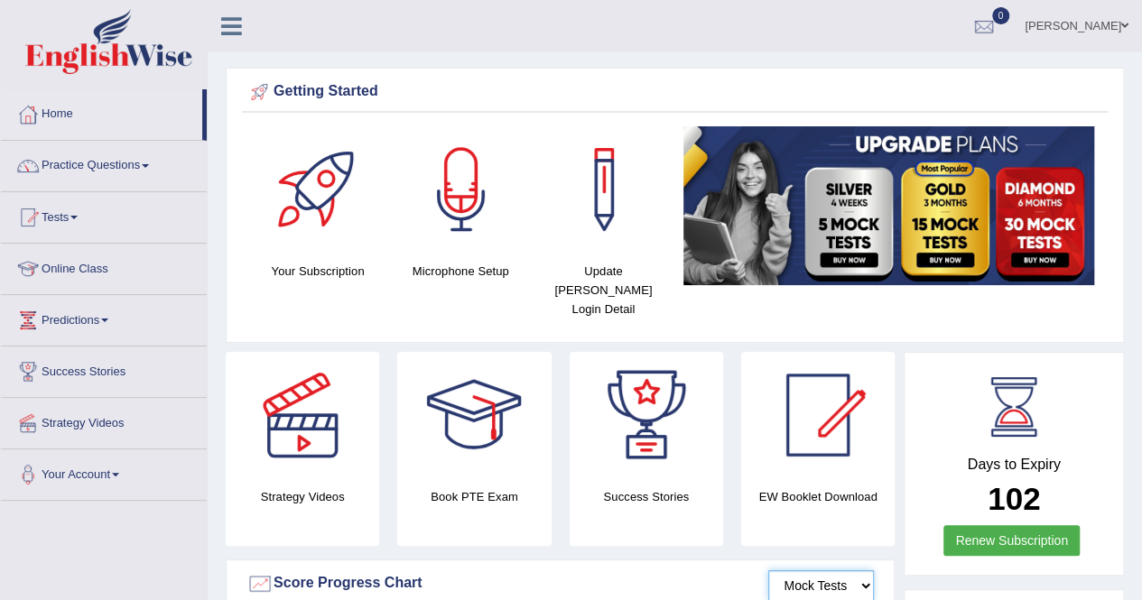
click at [769, 571] on select "Mock Tests" at bounding box center [821, 586] width 106 height 31
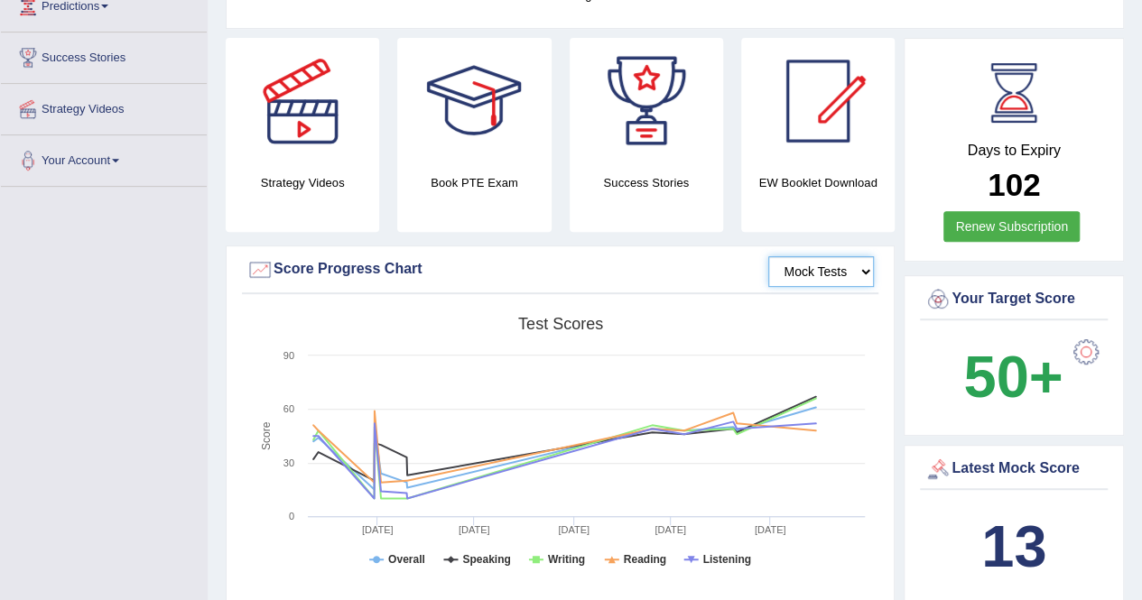
scroll to position [342, 0]
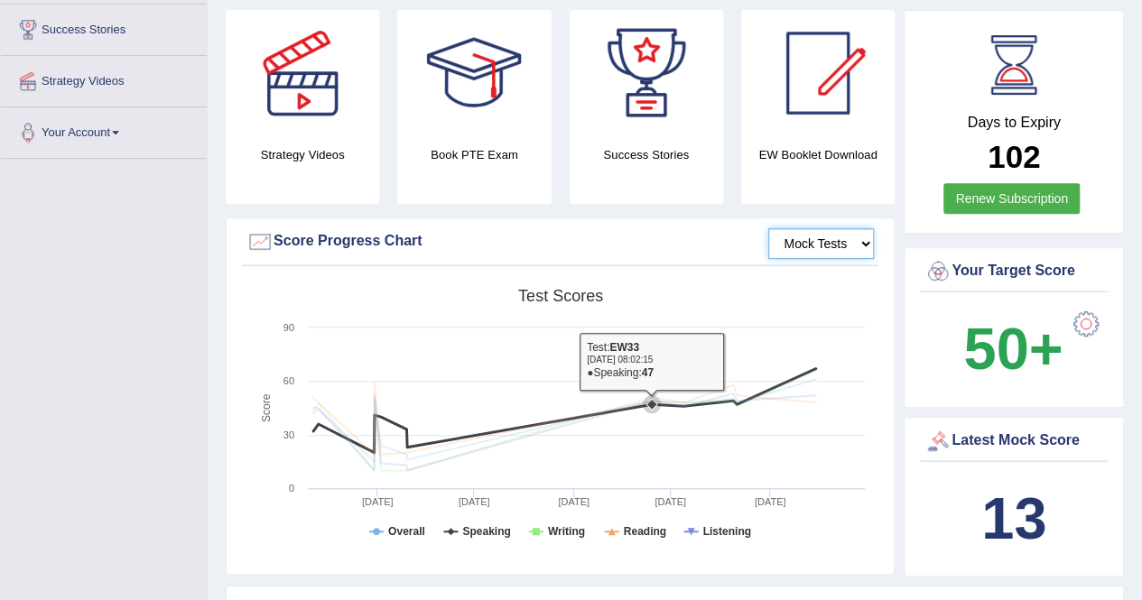
click at [581, 395] on icon at bounding box center [564, 432] width 520 height 77
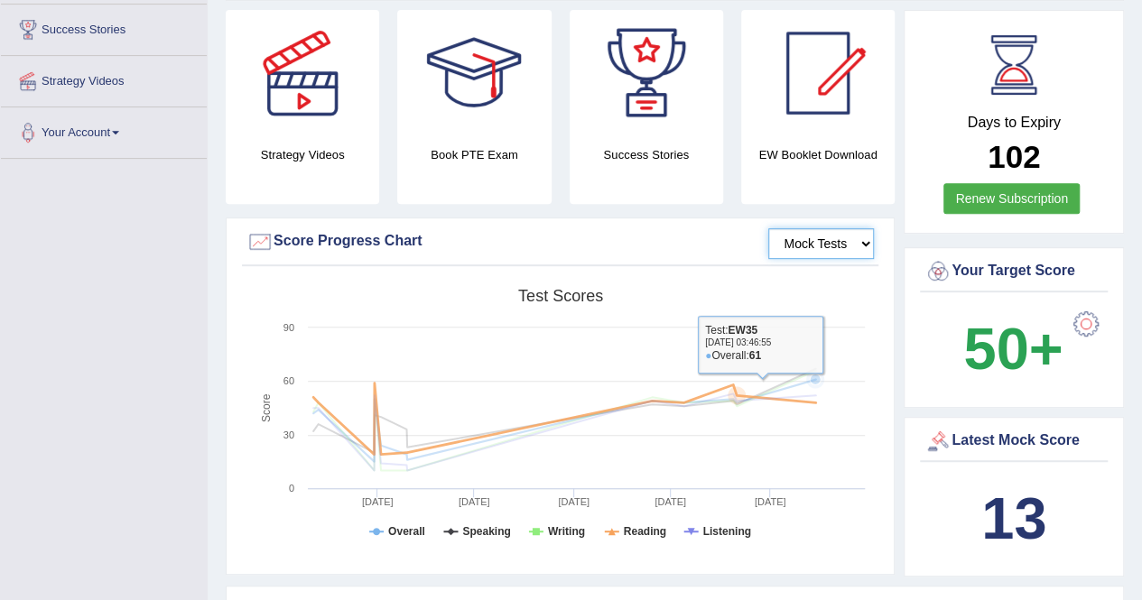
drag, startPoint x: 581, startPoint y: 395, endPoint x: 777, endPoint y: 361, distance: 198.0
click at [777, 368] on g at bounding box center [564, 419] width 520 height 102
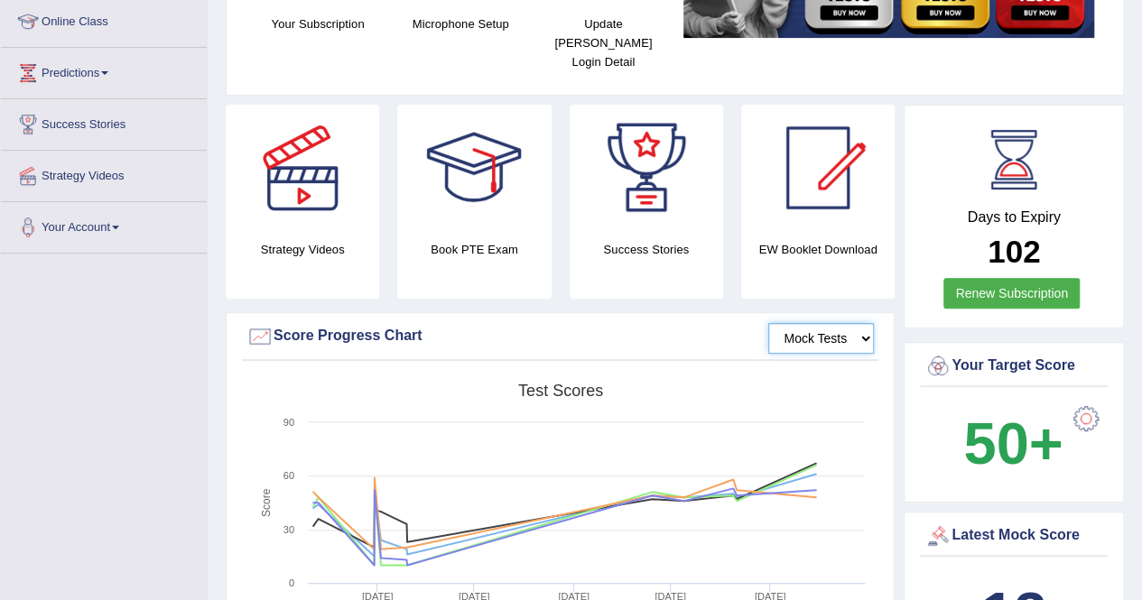
scroll to position [0, 0]
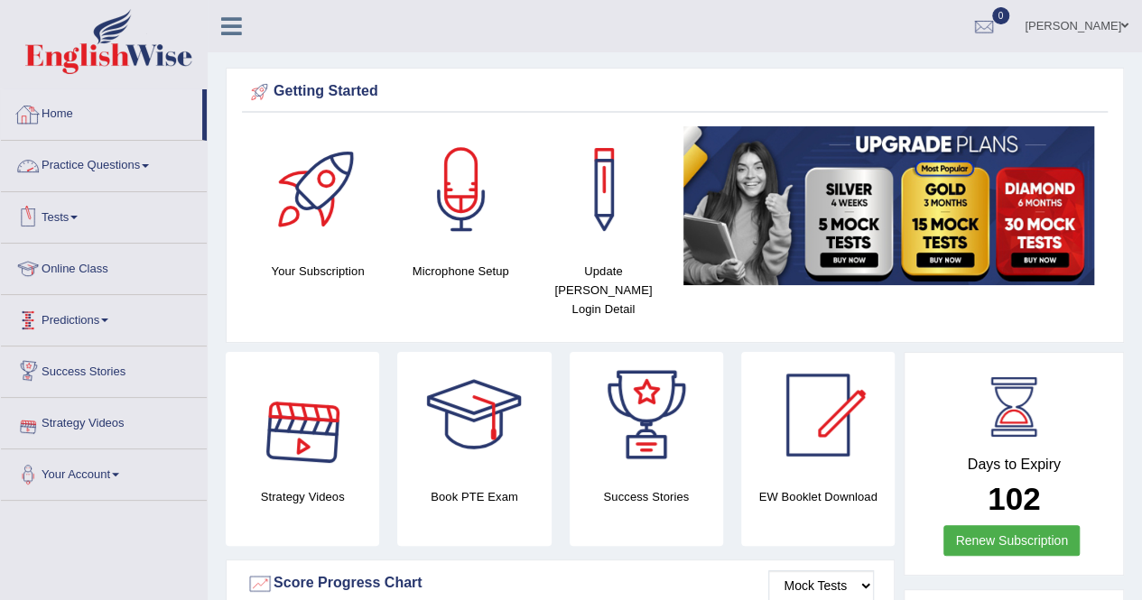
click at [46, 104] on link "Home" at bounding box center [101, 111] width 201 height 45
click at [69, 215] on link "Tests" at bounding box center [104, 214] width 206 height 45
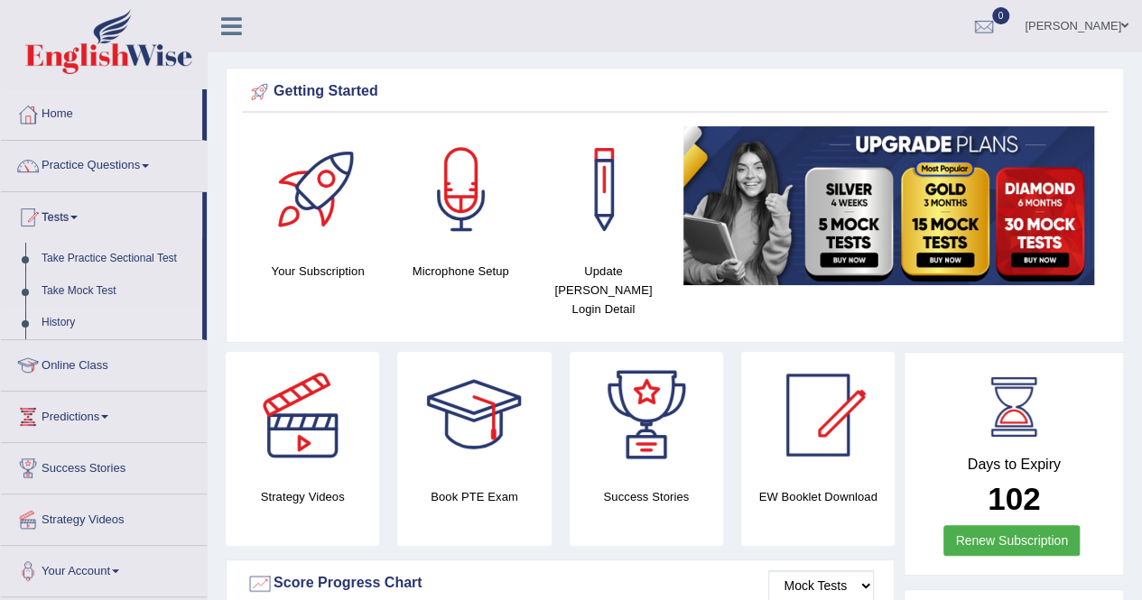
click at [69, 315] on link "History" at bounding box center [117, 323] width 169 height 33
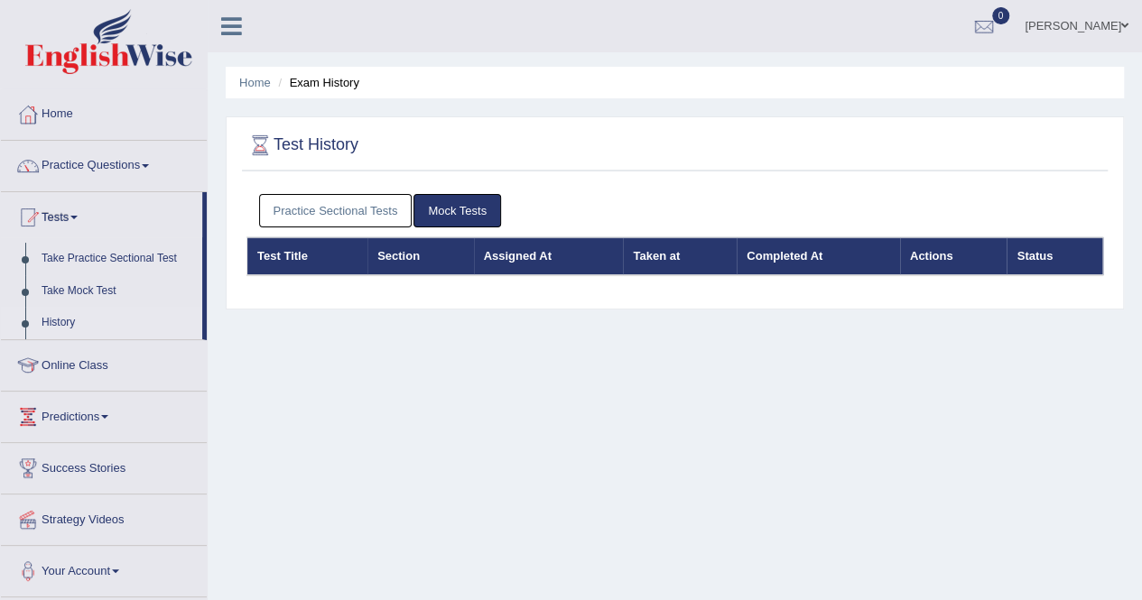
click at [430, 212] on link "Mock Tests" at bounding box center [458, 210] width 88 height 33
click at [380, 215] on link "Practice Sectional Tests" at bounding box center [335, 210] width 153 height 33
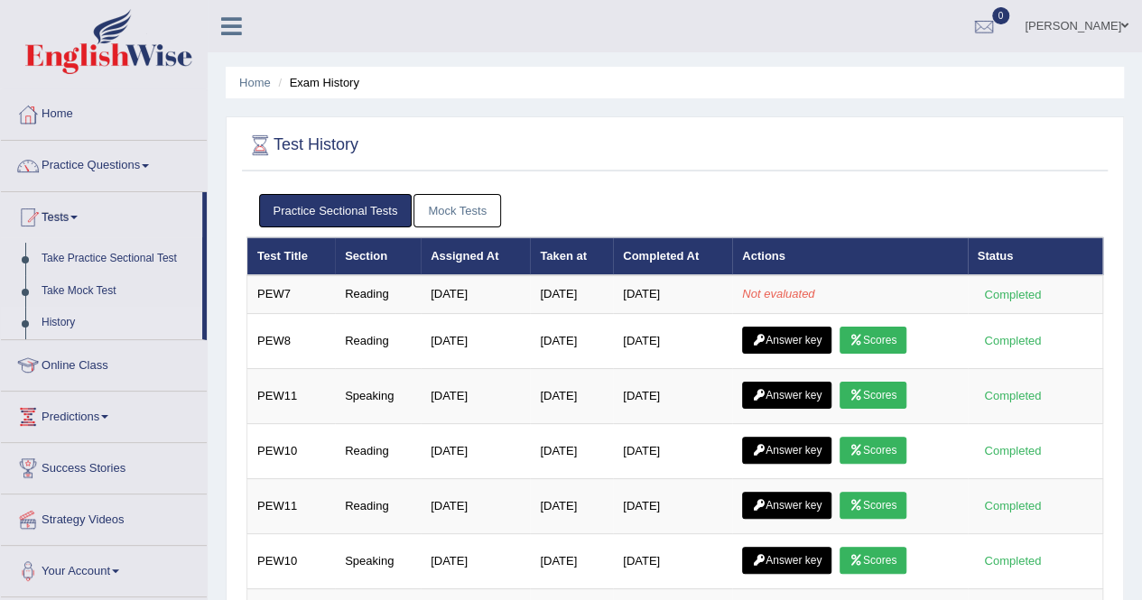
click at [474, 203] on link "Mock Tests" at bounding box center [458, 210] width 88 height 33
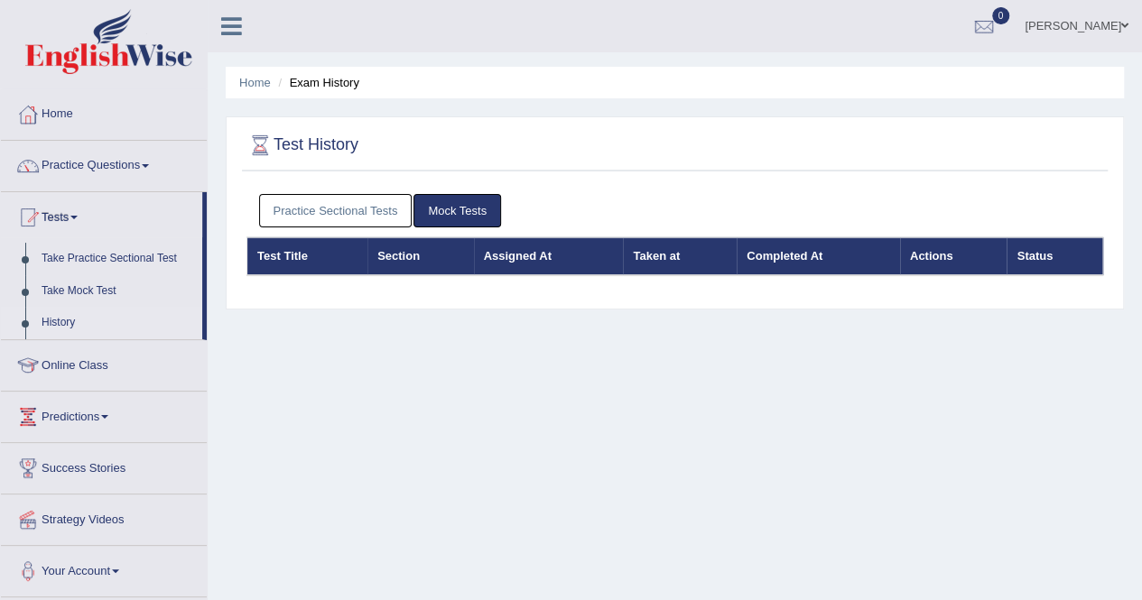
click at [358, 199] on link "Practice Sectional Tests" at bounding box center [335, 210] width 153 height 33
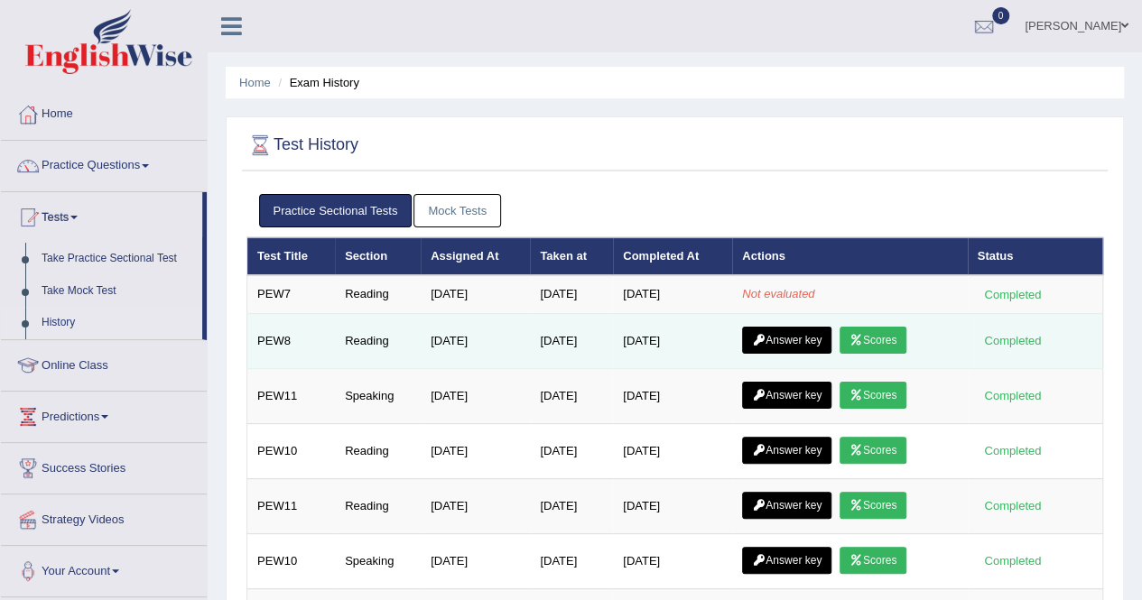
click at [863, 335] on icon at bounding box center [857, 340] width 14 height 11
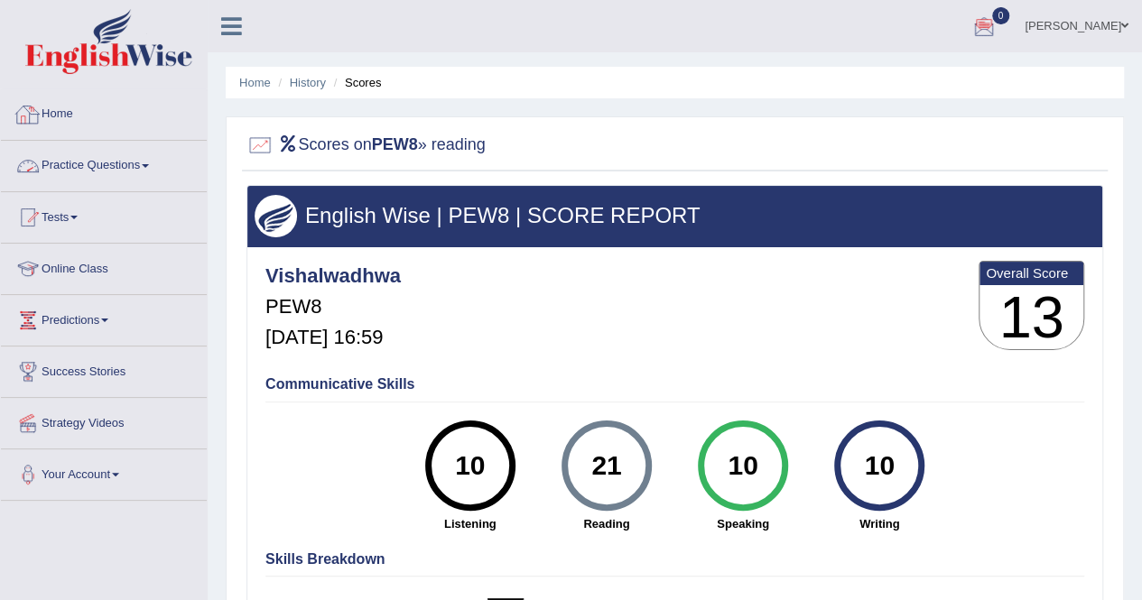
click at [64, 115] on link "Home" at bounding box center [104, 111] width 206 height 45
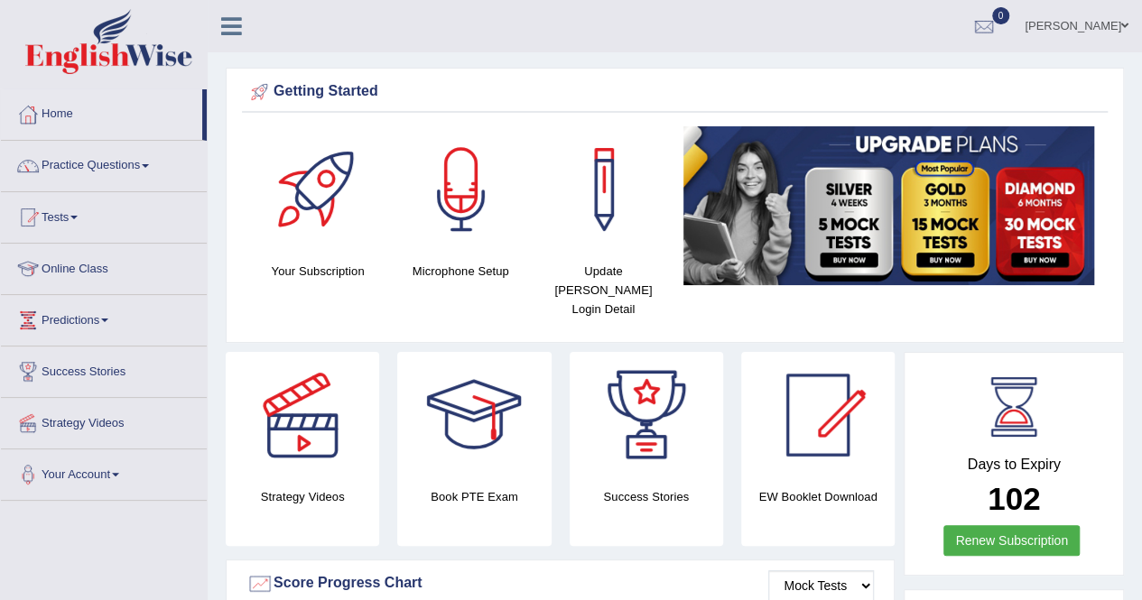
click at [64, 115] on link "Home" at bounding box center [101, 111] width 201 height 45
click at [84, 212] on link "Tests" at bounding box center [104, 214] width 206 height 45
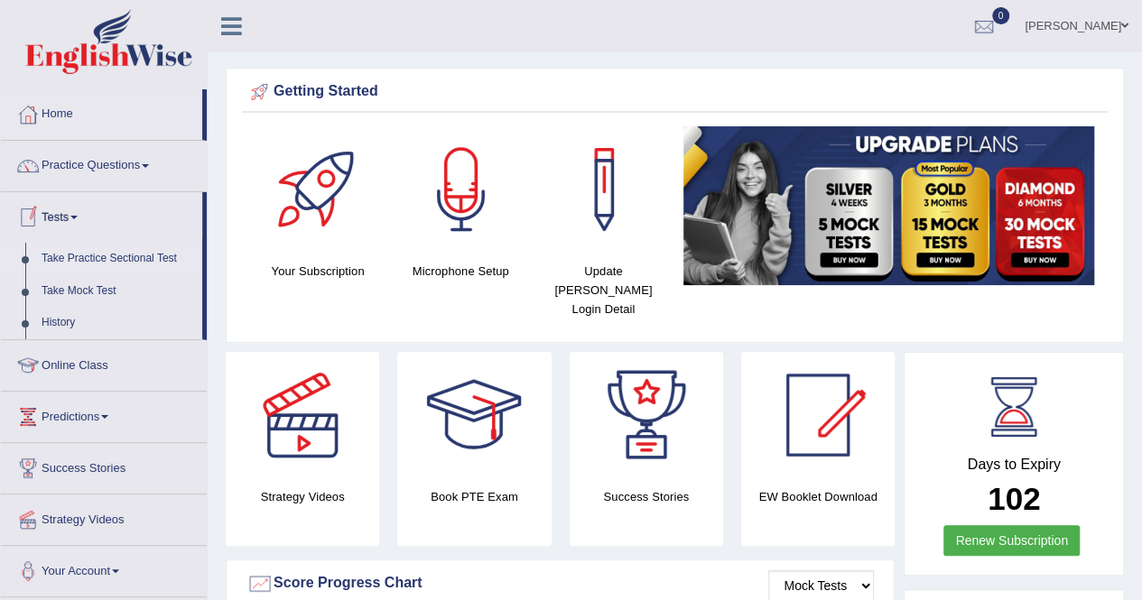
click at [88, 254] on link "Take Practice Sectional Test" at bounding box center [117, 259] width 169 height 33
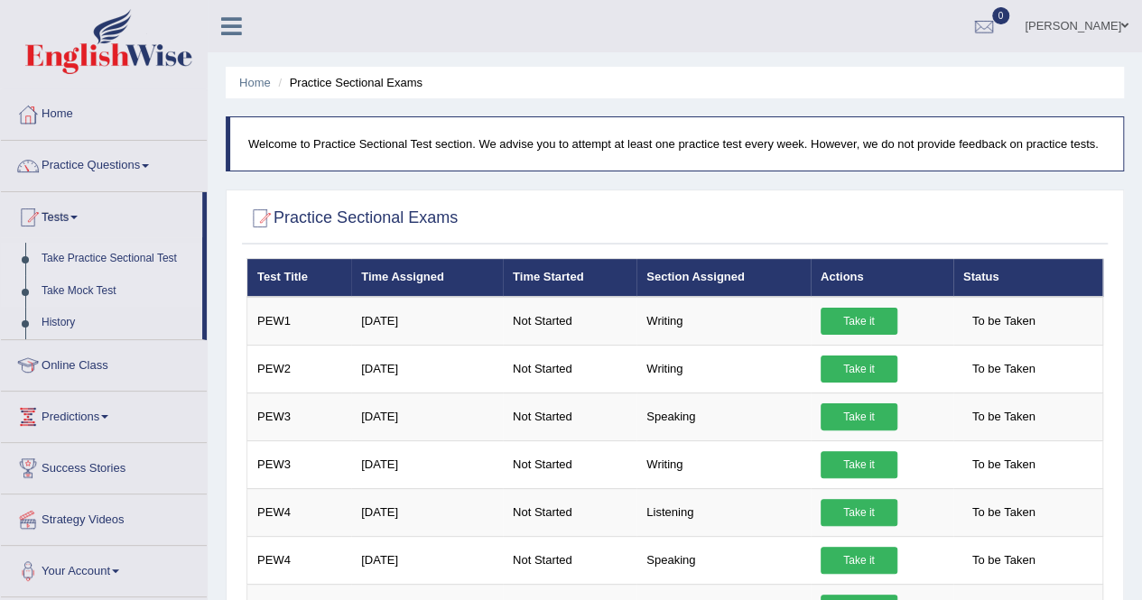
click at [82, 293] on link "Take Mock Test" at bounding box center [117, 291] width 169 height 33
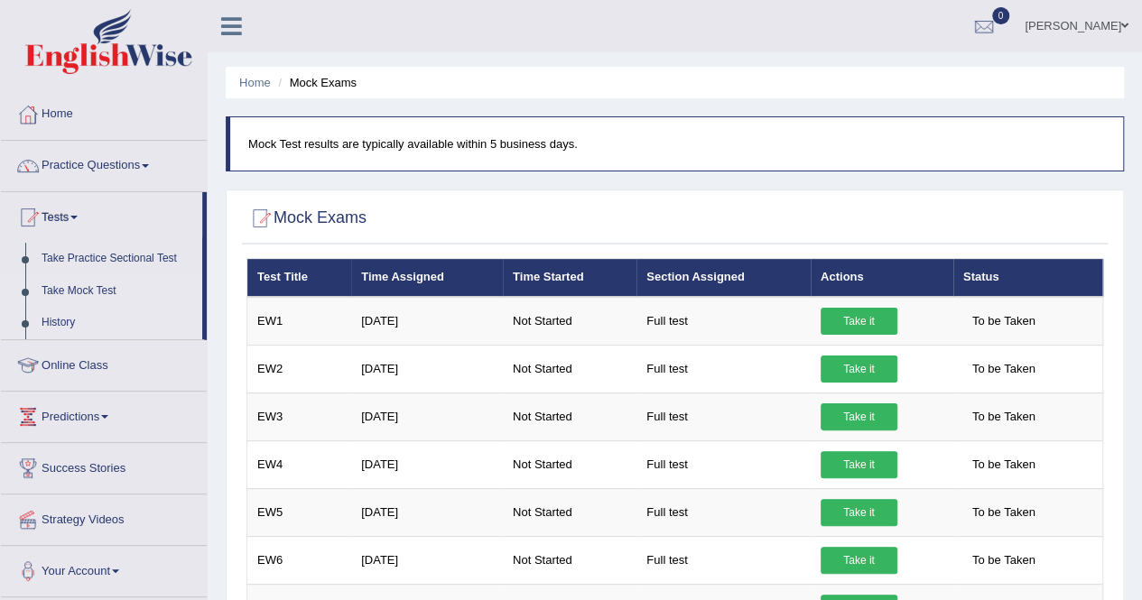
click at [63, 321] on link "History" at bounding box center [117, 323] width 169 height 33
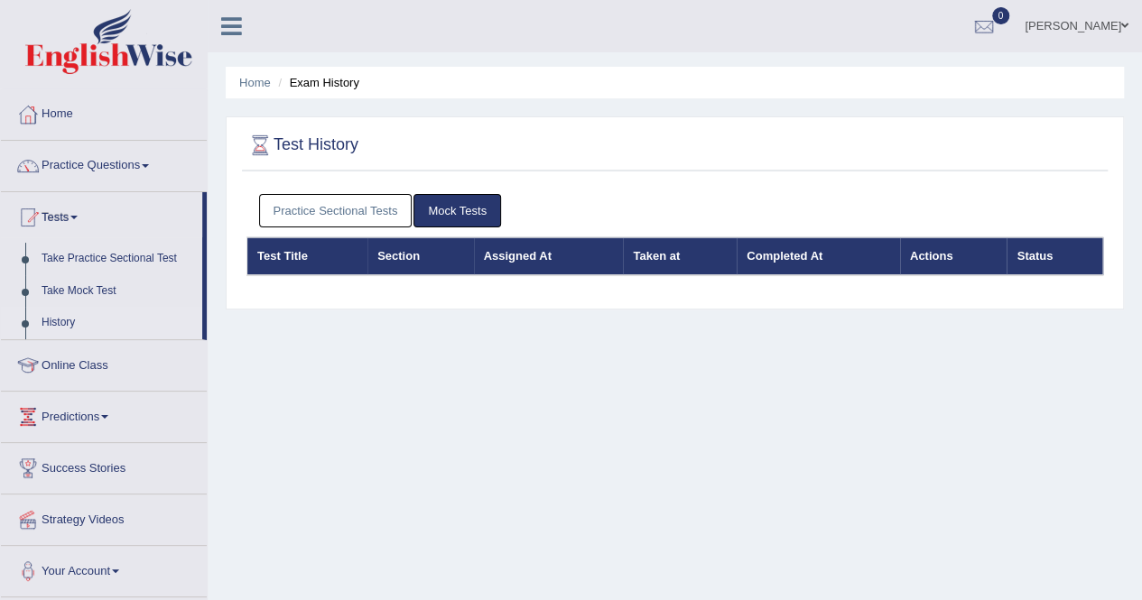
click at [367, 214] on link "Practice Sectional Tests" at bounding box center [335, 210] width 153 height 33
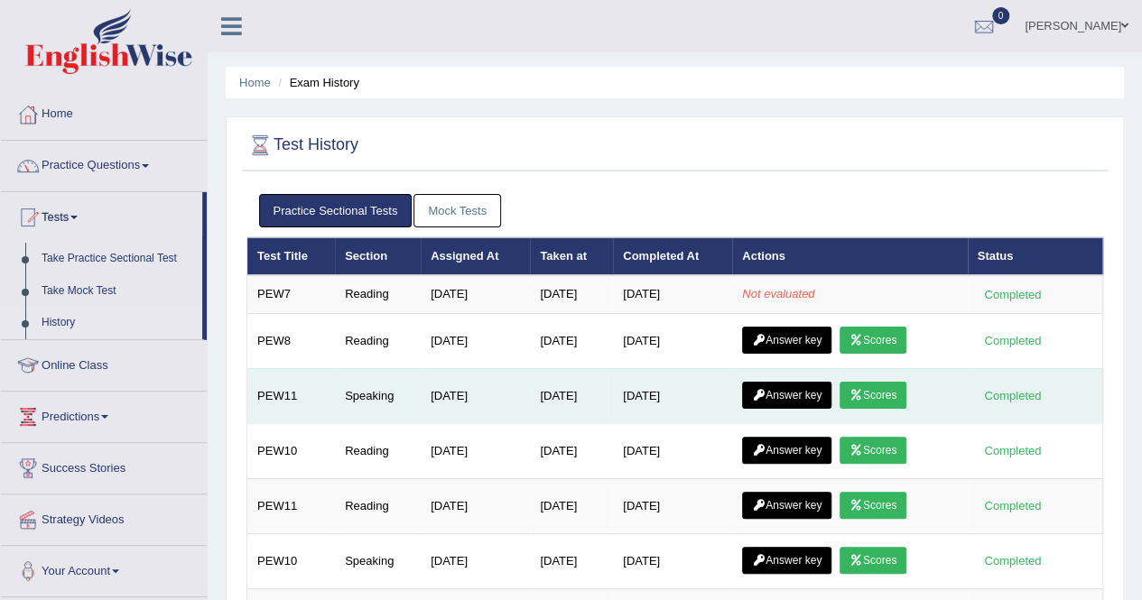
click at [766, 391] on icon at bounding box center [759, 395] width 14 height 11
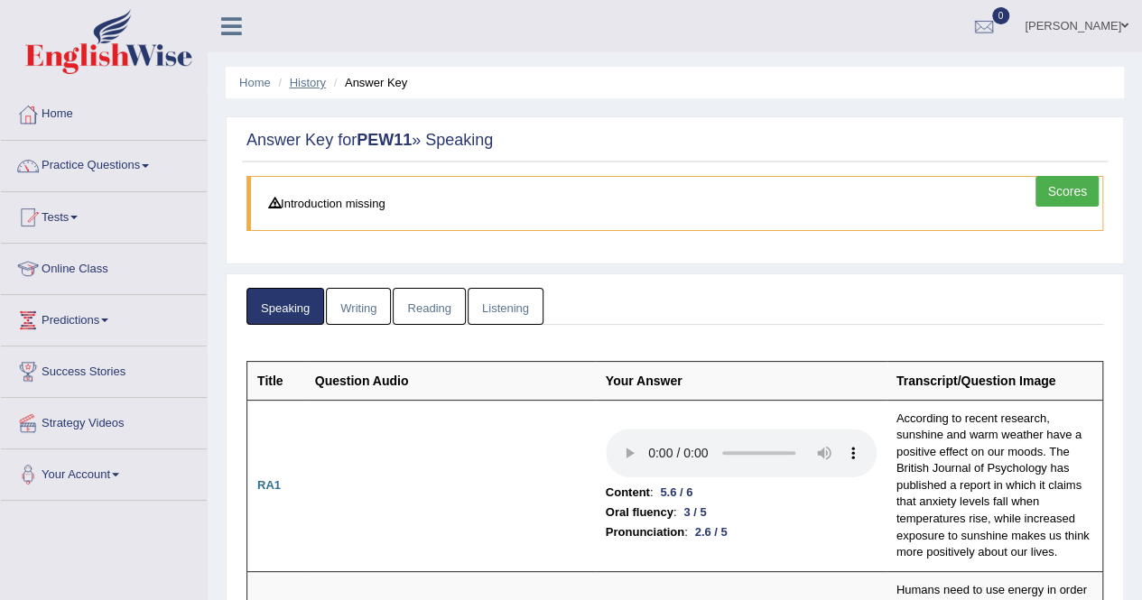
click at [308, 88] on link "History" at bounding box center [308, 83] width 36 height 14
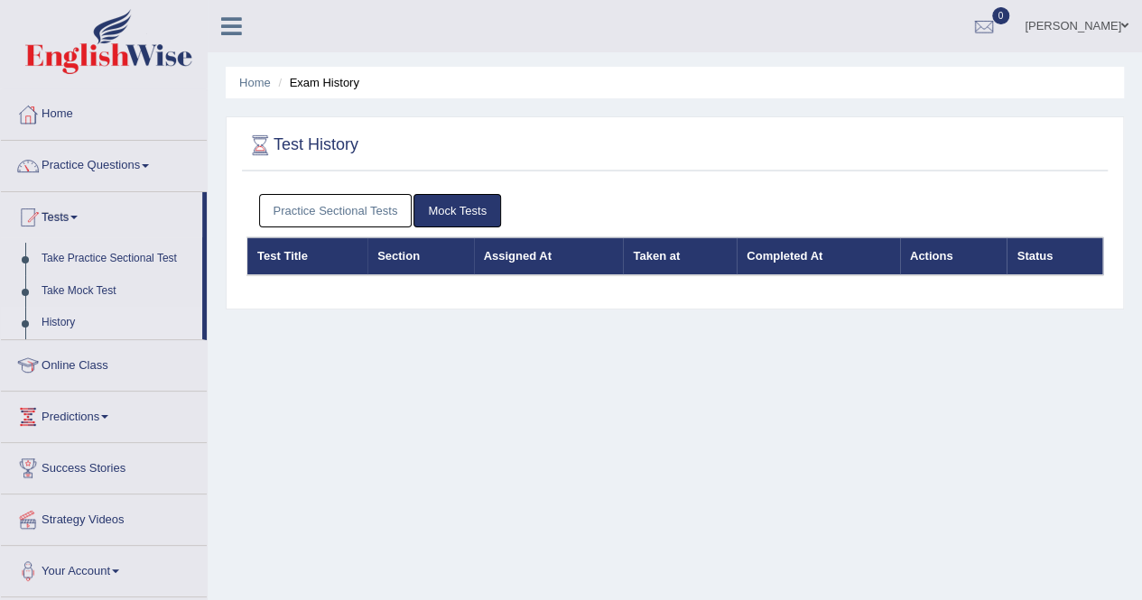
click at [334, 201] on link "Practice Sectional Tests" at bounding box center [335, 210] width 153 height 33
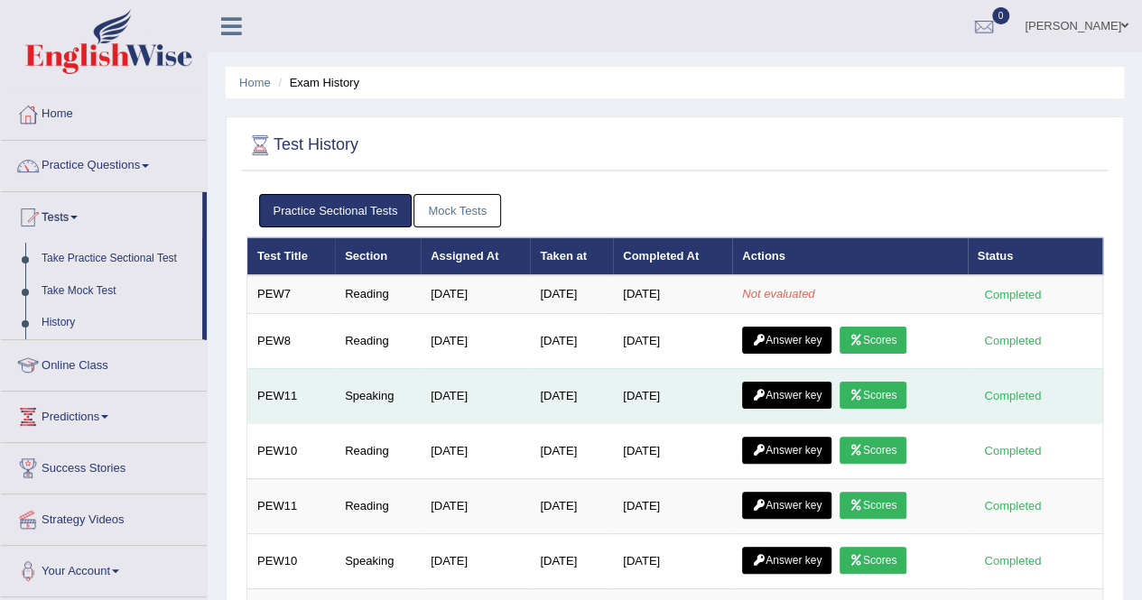
click at [884, 395] on link "Scores" at bounding box center [873, 395] width 67 height 27
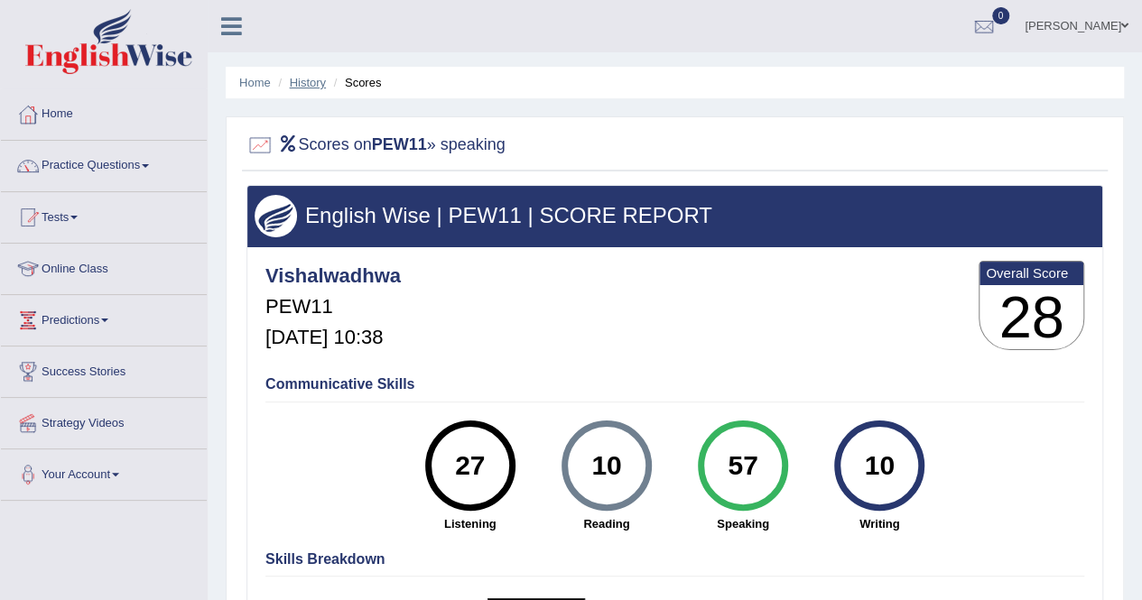
click at [308, 87] on link "History" at bounding box center [308, 83] width 36 height 14
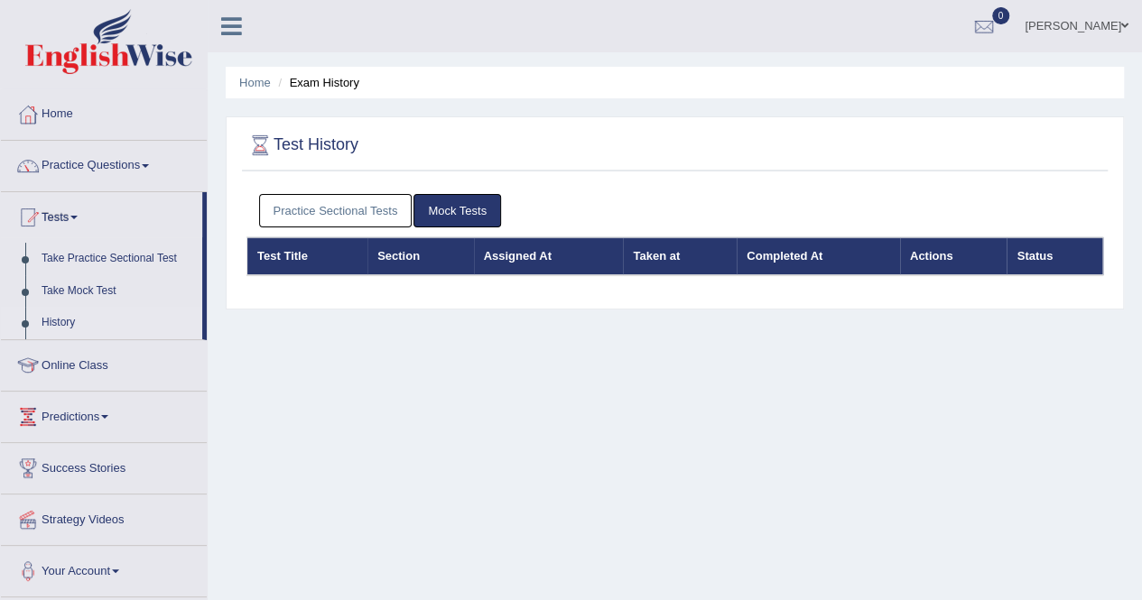
click at [386, 200] on link "Practice Sectional Tests" at bounding box center [335, 210] width 153 height 33
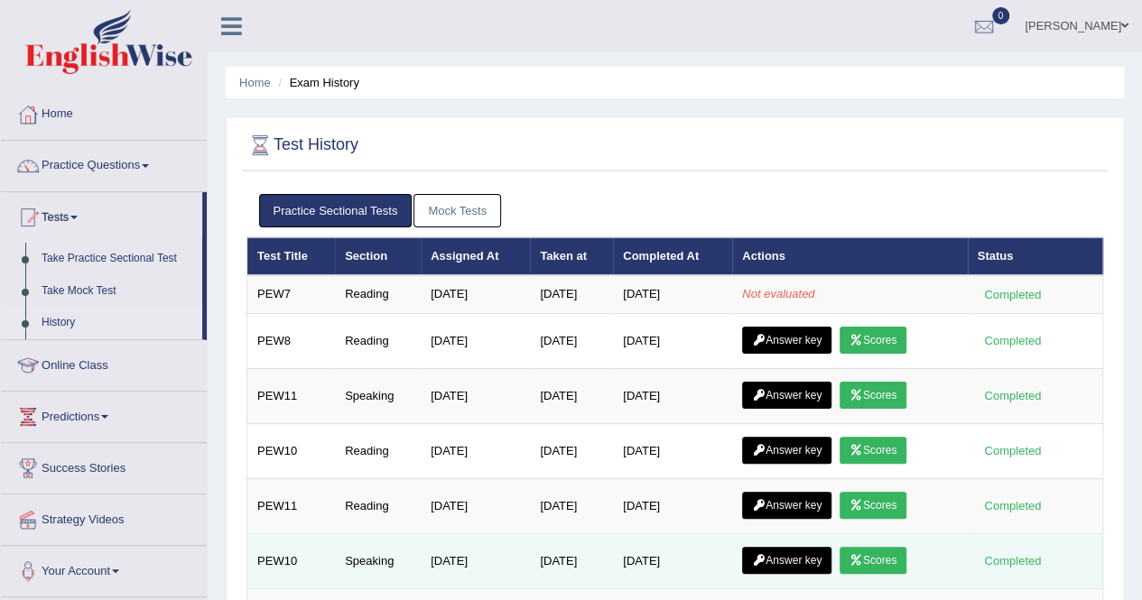
click at [883, 559] on link "Scores" at bounding box center [873, 560] width 67 height 27
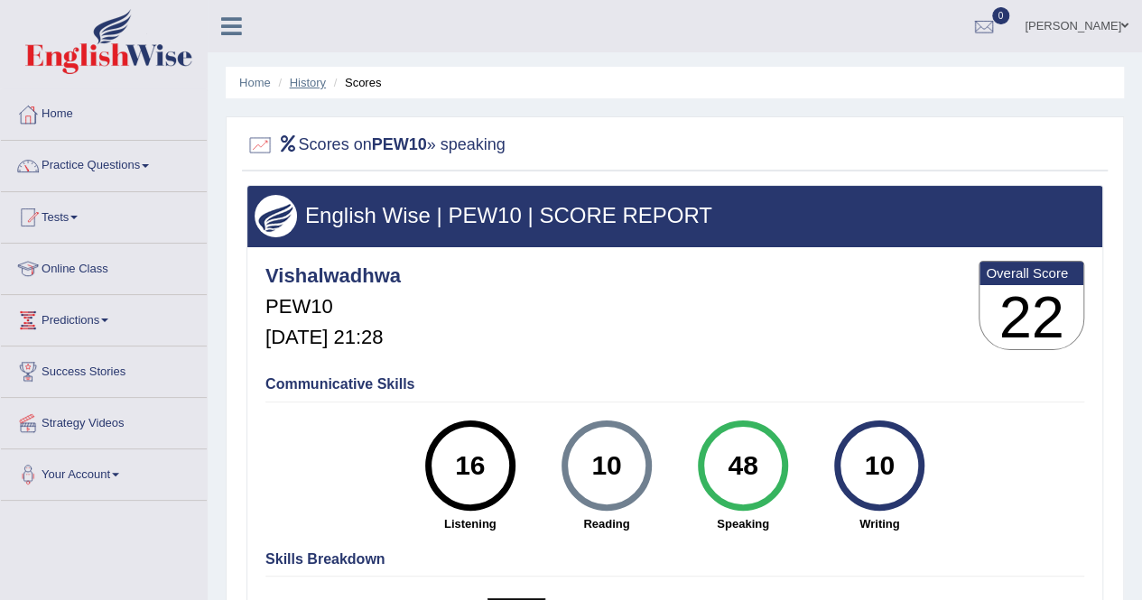
click at [293, 88] on link "History" at bounding box center [308, 83] width 36 height 14
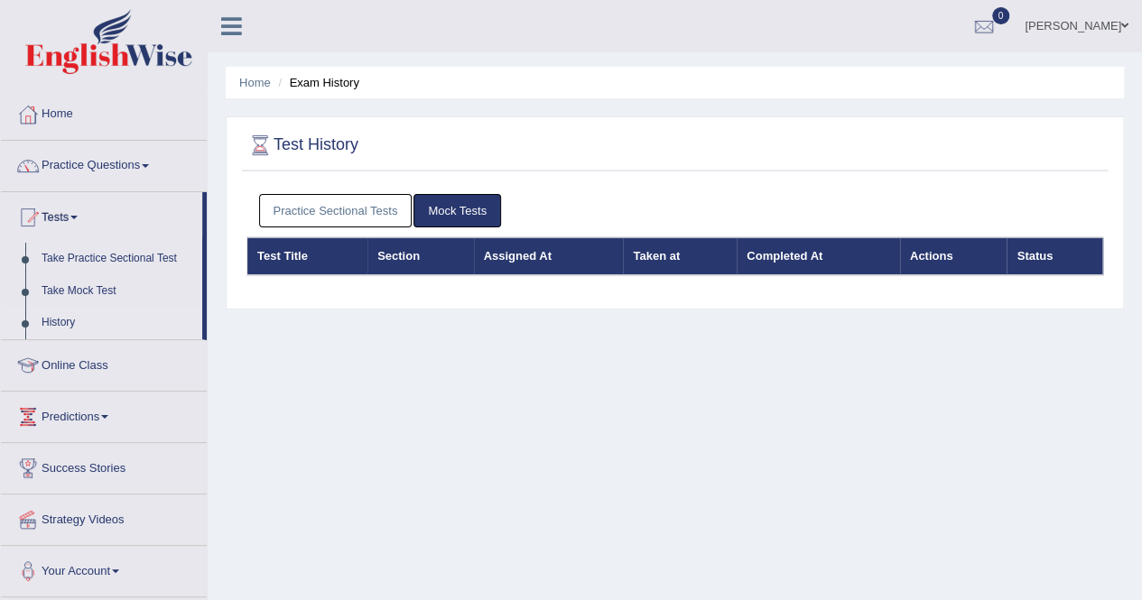
click at [376, 212] on link "Practice Sectional Tests" at bounding box center [335, 210] width 153 height 33
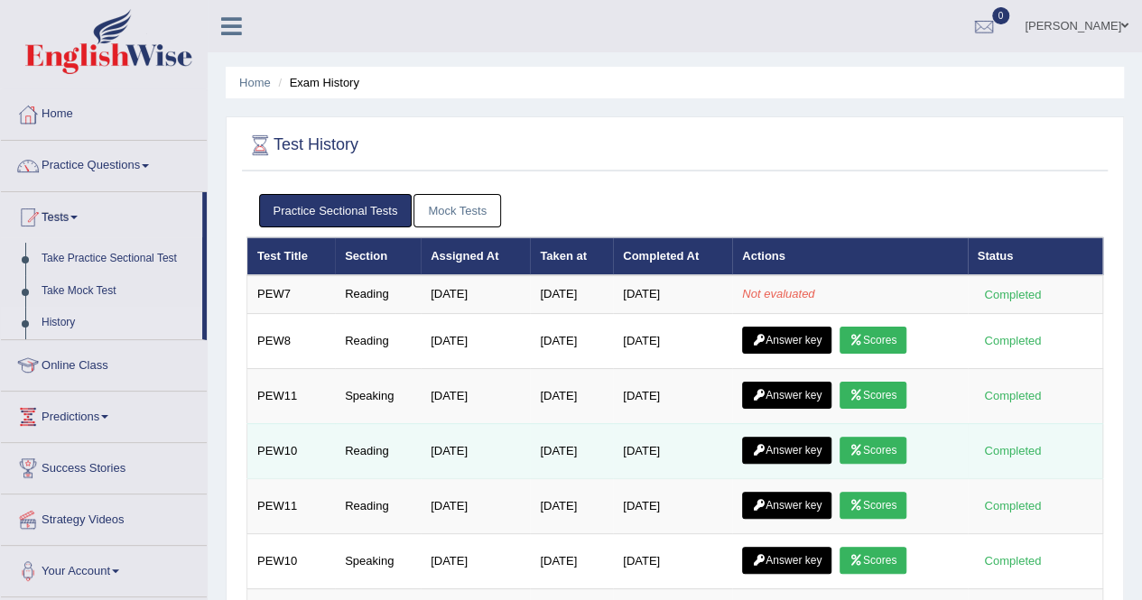
click at [872, 443] on link "Scores" at bounding box center [873, 450] width 67 height 27
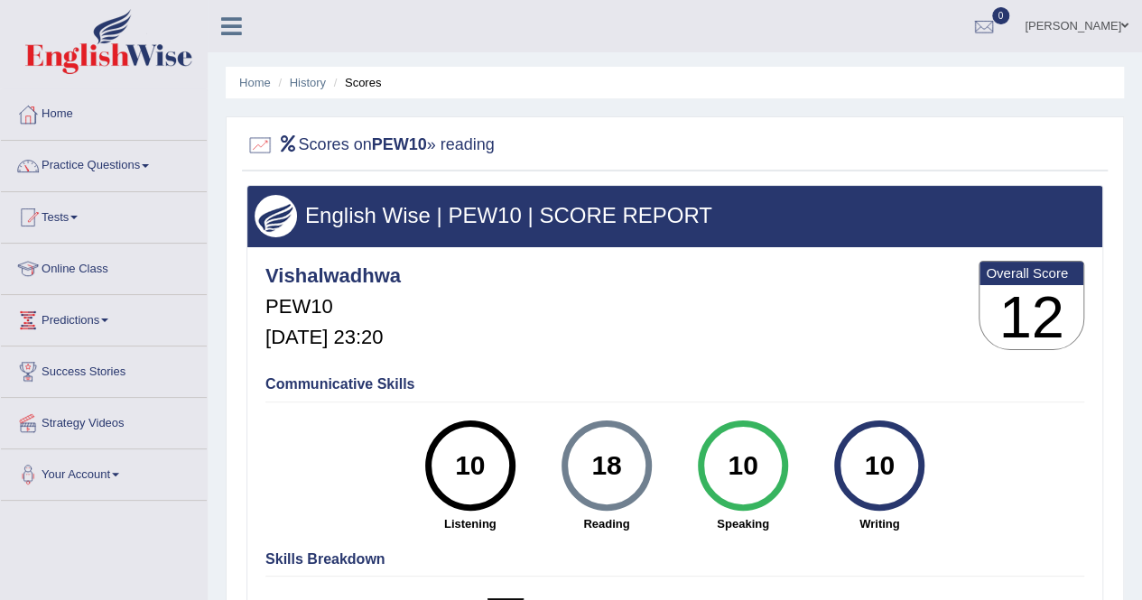
click at [307, 75] on li "History" at bounding box center [300, 82] width 52 height 17
click at [313, 82] on link "History" at bounding box center [308, 83] width 36 height 14
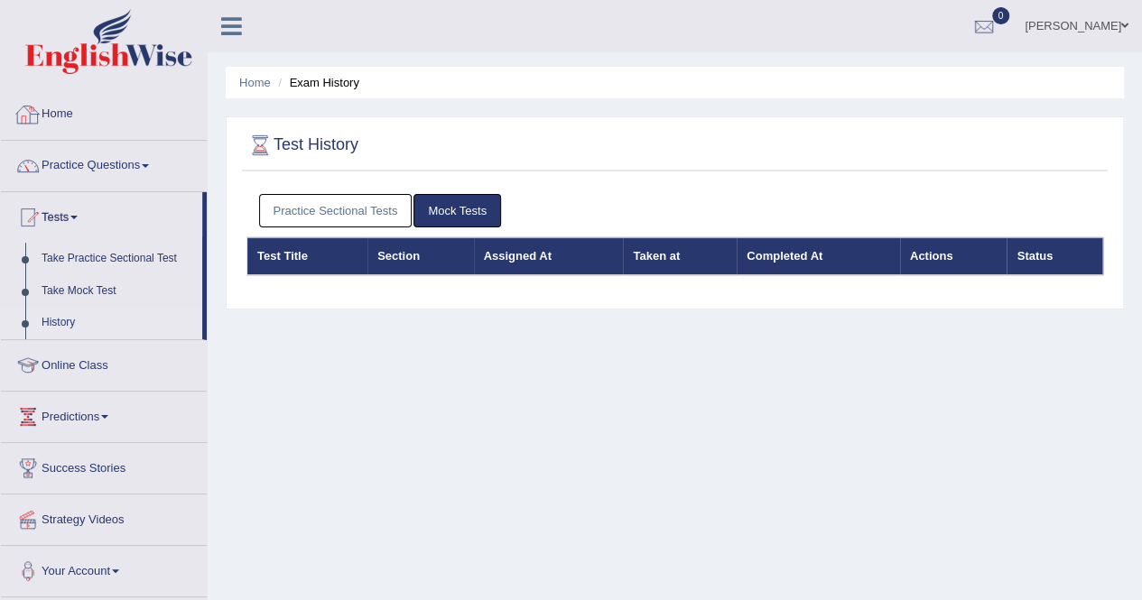
click at [76, 108] on link "Home" at bounding box center [104, 111] width 206 height 45
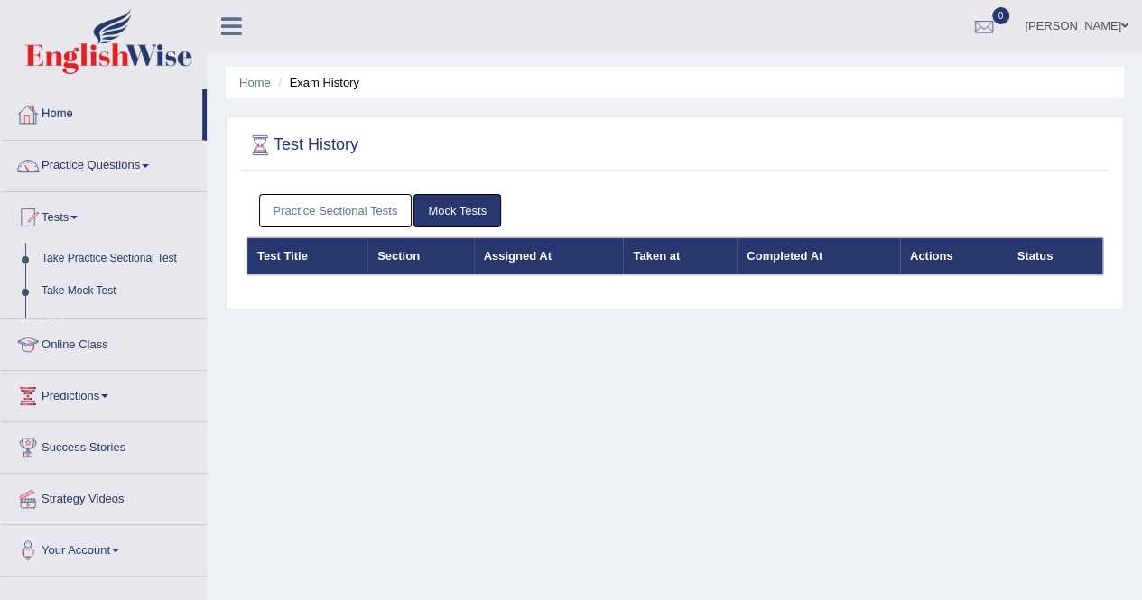
click at [76, 108] on link "Home" at bounding box center [101, 111] width 201 height 45
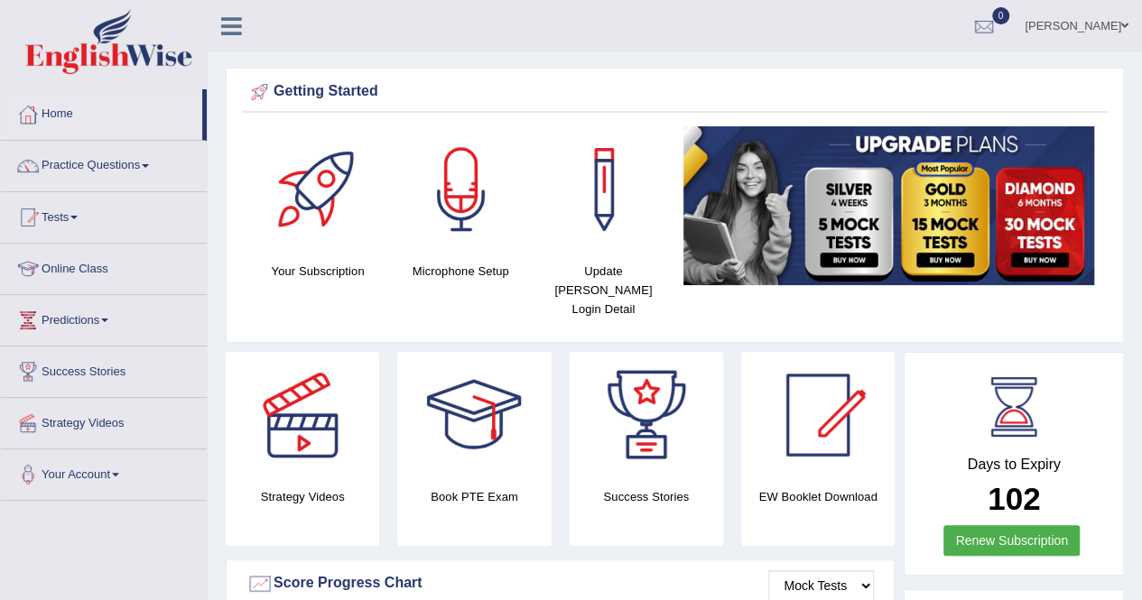
click at [1055, 20] on link "[PERSON_NAME]" at bounding box center [1076, 23] width 131 height 47
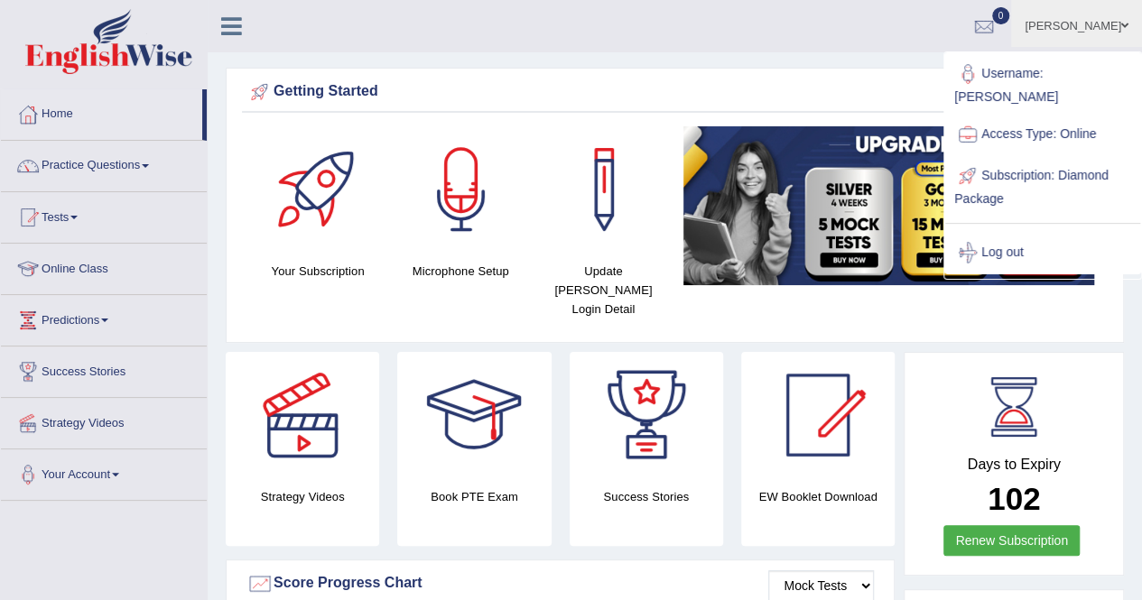
click at [1055, 20] on link "[PERSON_NAME]" at bounding box center [1076, 23] width 131 height 47
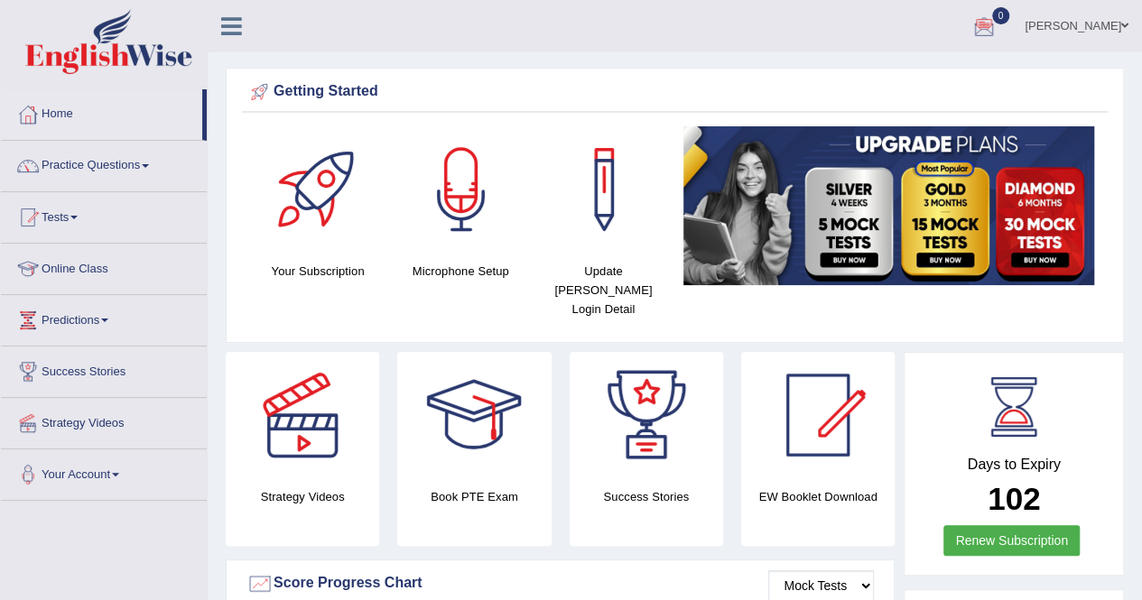
click at [66, 212] on link "Tests" at bounding box center [104, 214] width 206 height 45
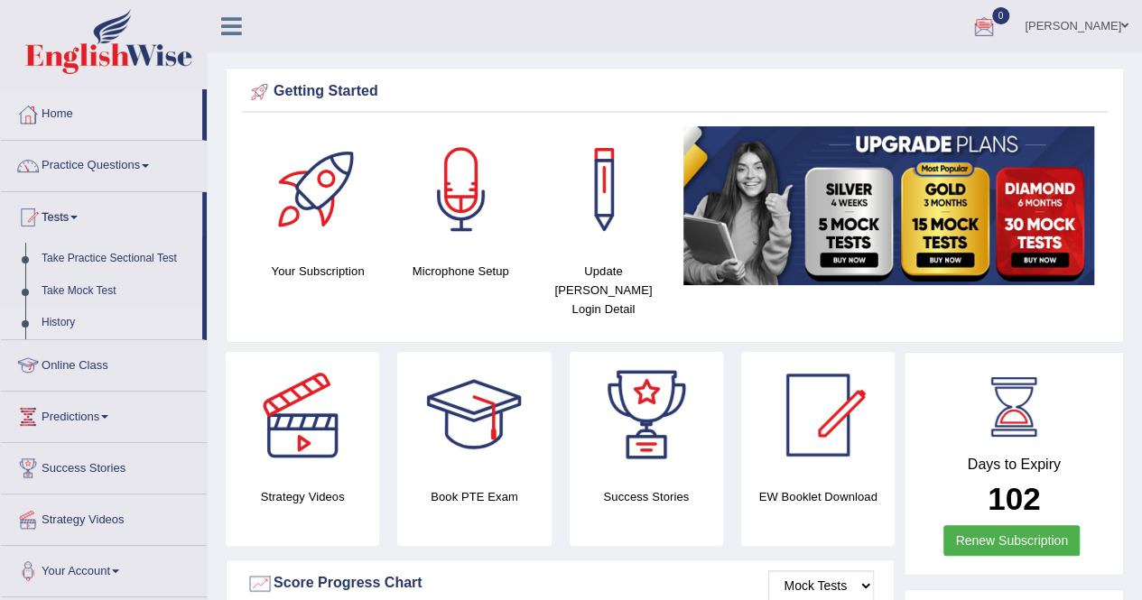
click at [72, 321] on link "History" at bounding box center [117, 323] width 169 height 33
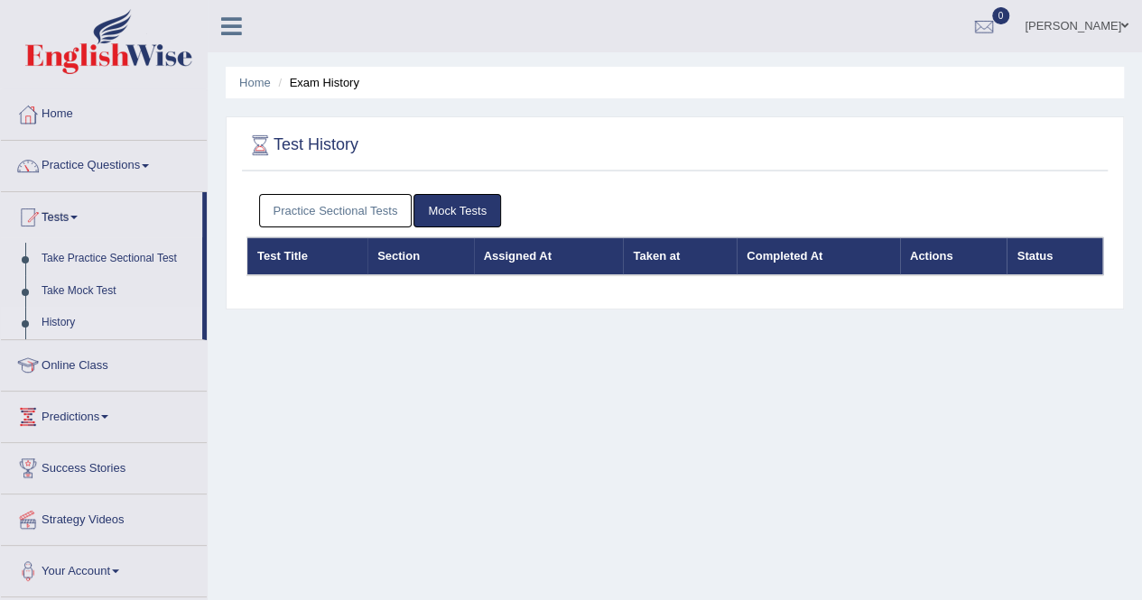
click at [349, 202] on link "Practice Sectional Tests" at bounding box center [335, 210] width 153 height 33
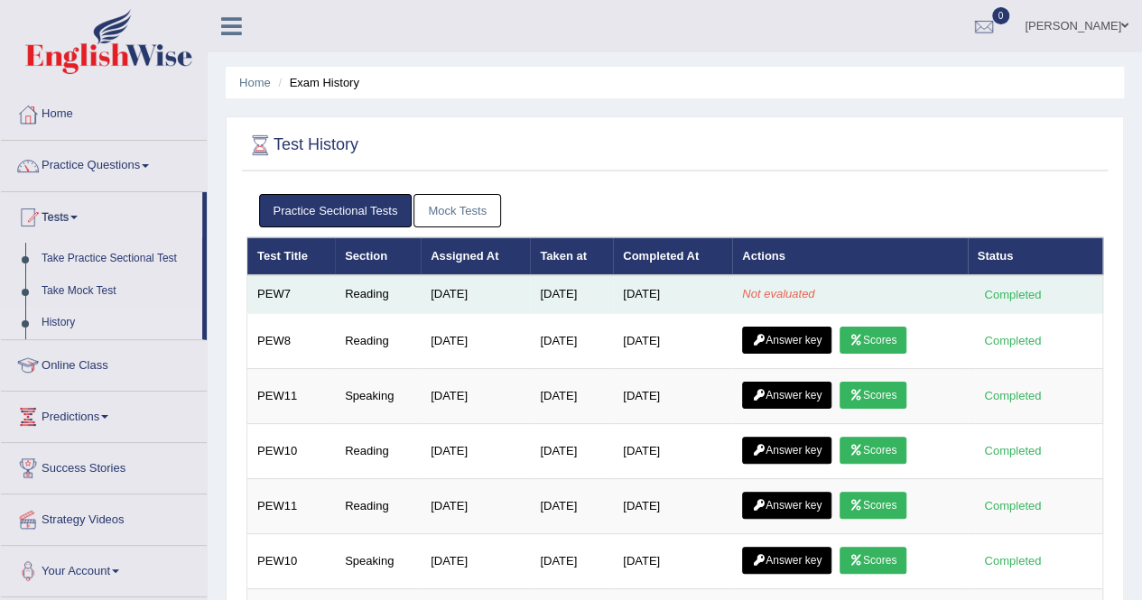
click at [997, 285] on div "Completed" at bounding box center [1013, 294] width 70 height 19
click at [739, 282] on td "Not evaluated" at bounding box center [849, 294] width 235 height 38
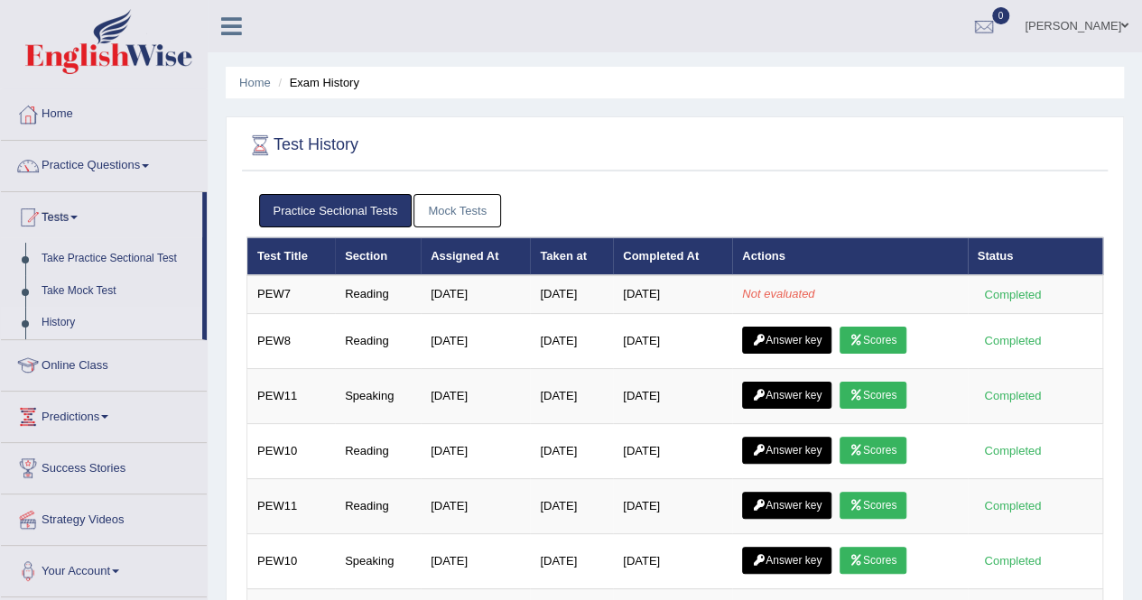
click at [74, 126] on link "Home" at bounding box center [104, 111] width 206 height 45
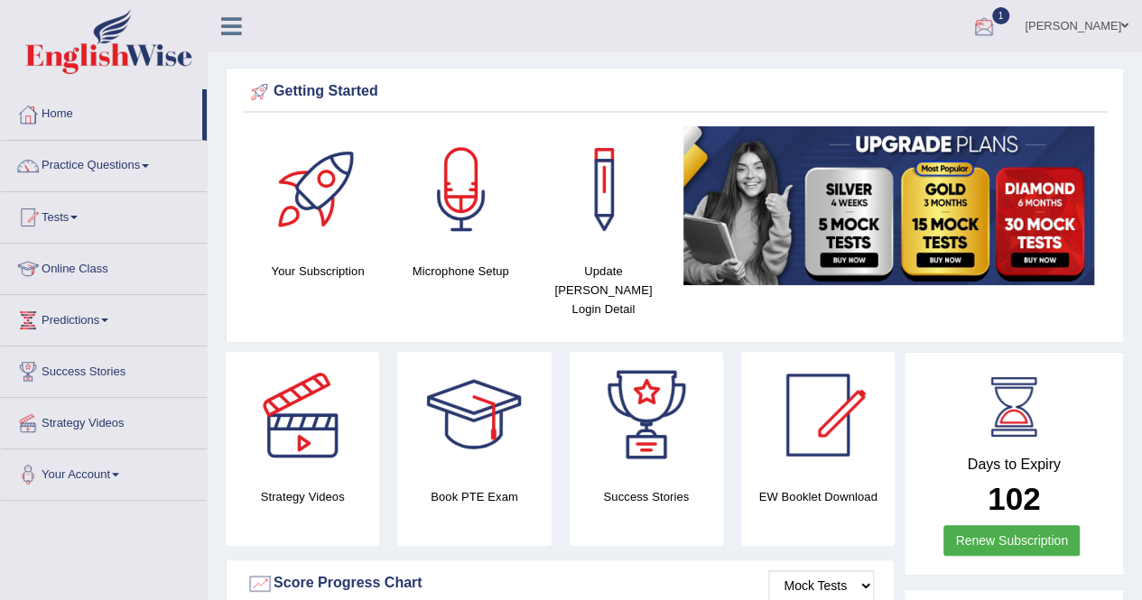
click at [998, 25] on div at bounding box center [984, 27] width 27 height 27
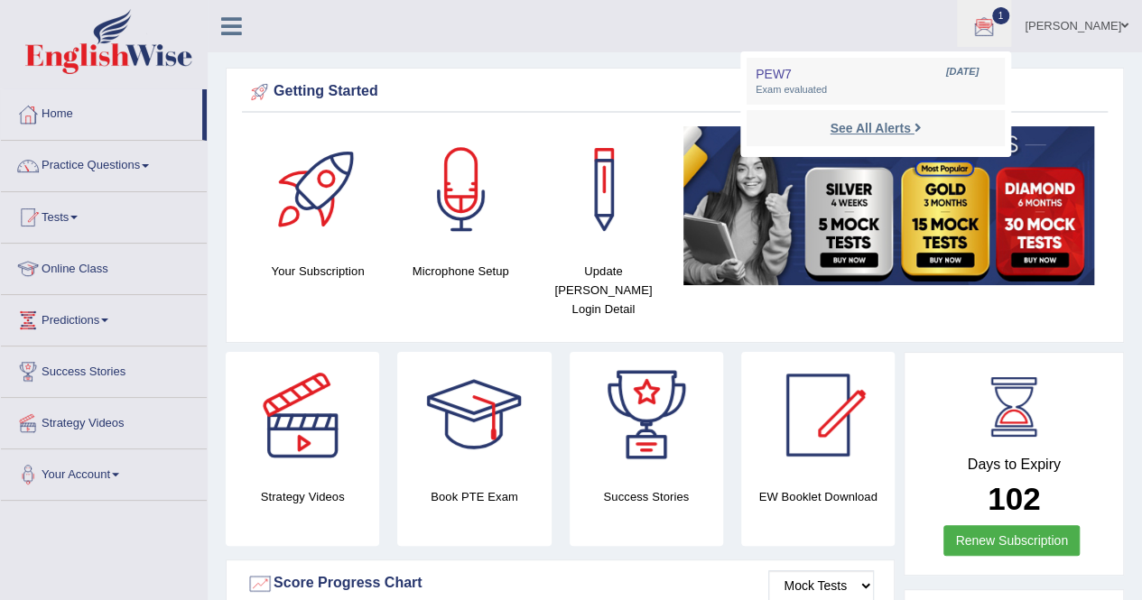
click at [910, 135] on strong "See All Alerts" at bounding box center [870, 128] width 80 height 14
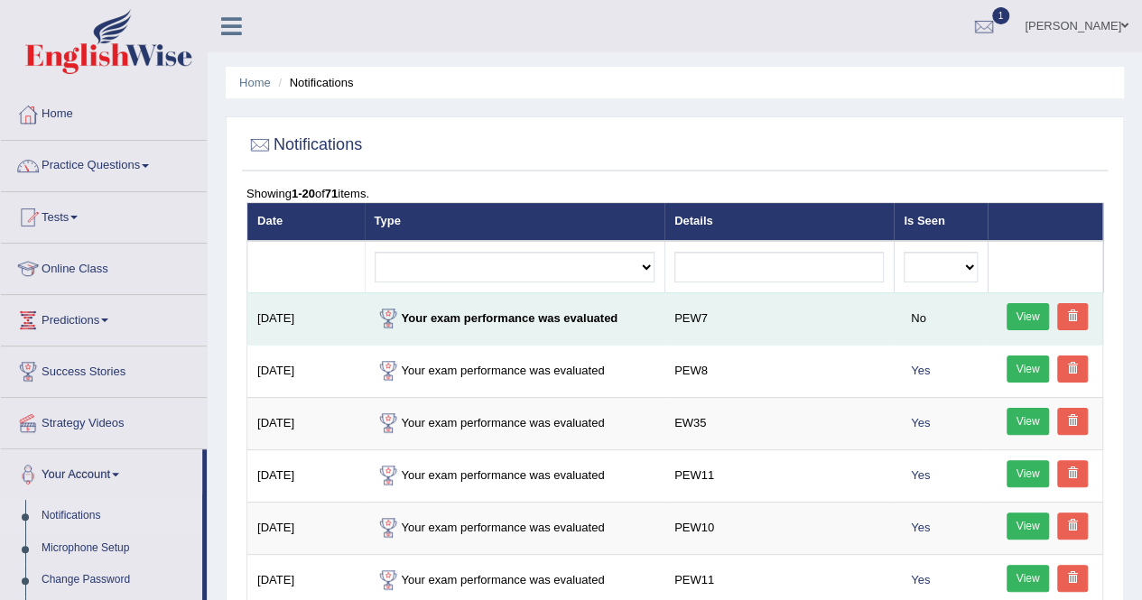
click at [1018, 317] on link "View" at bounding box center [1028, 316] width 43 height 27
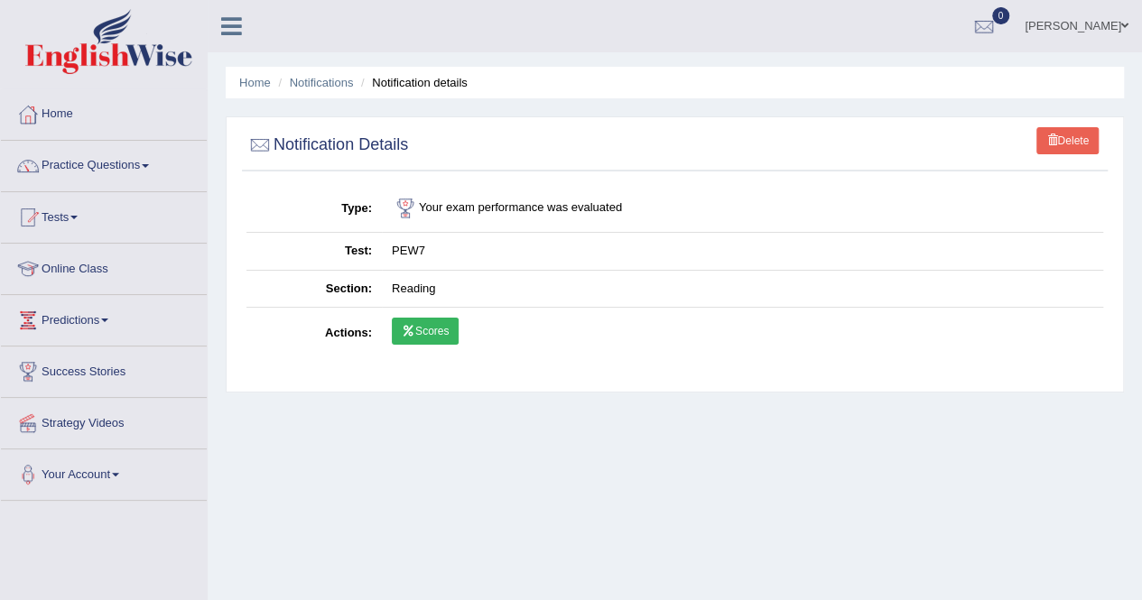
click at [448, 326] on link "Scores" at bounding box center [425, 331] width 67 height 27
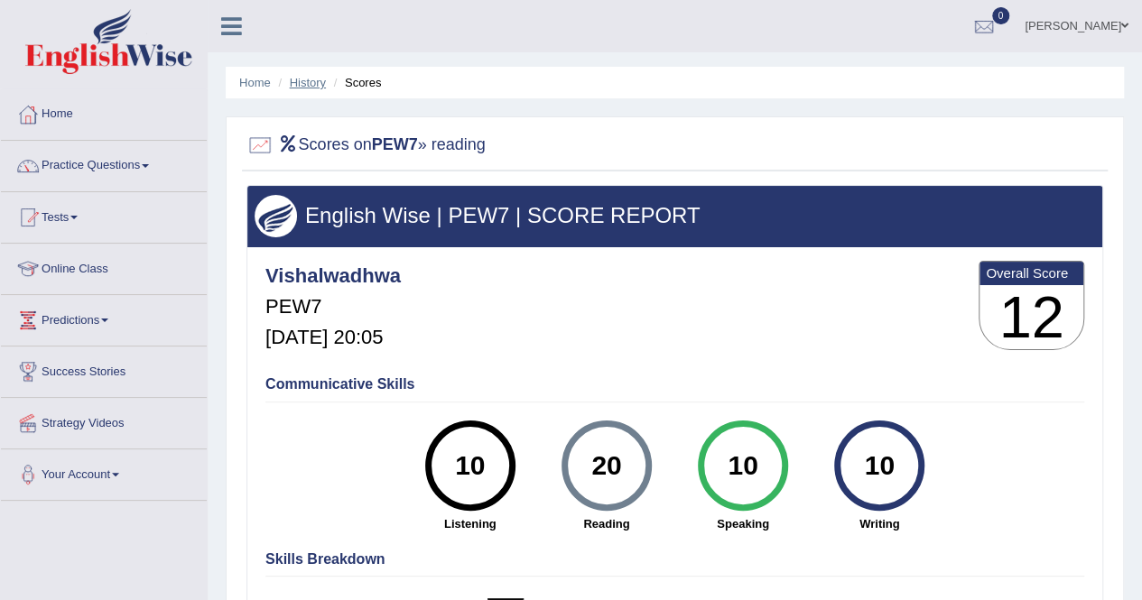
click at [307, 84] on link "History" at bounding box center [308, 83] width 36 height 14
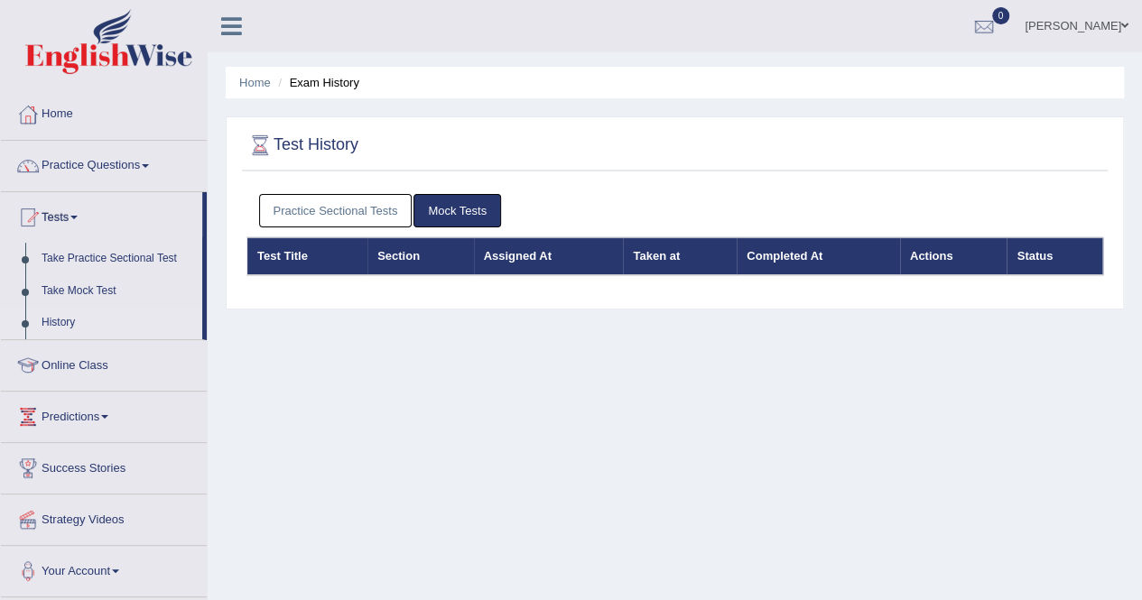
click at [365, 205] on link "Practice Sectional Tests" at bounding box center [335, 210] width 153 height 33
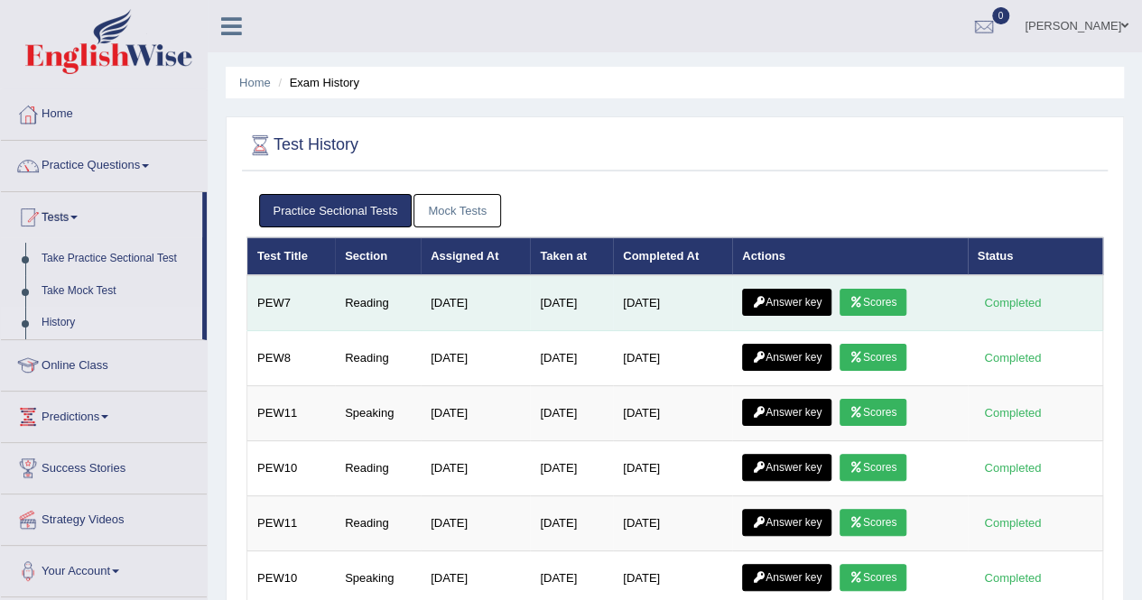
click at [794, 303] on link "Answer key" at bounding box center [786, 302] width 89 height 27
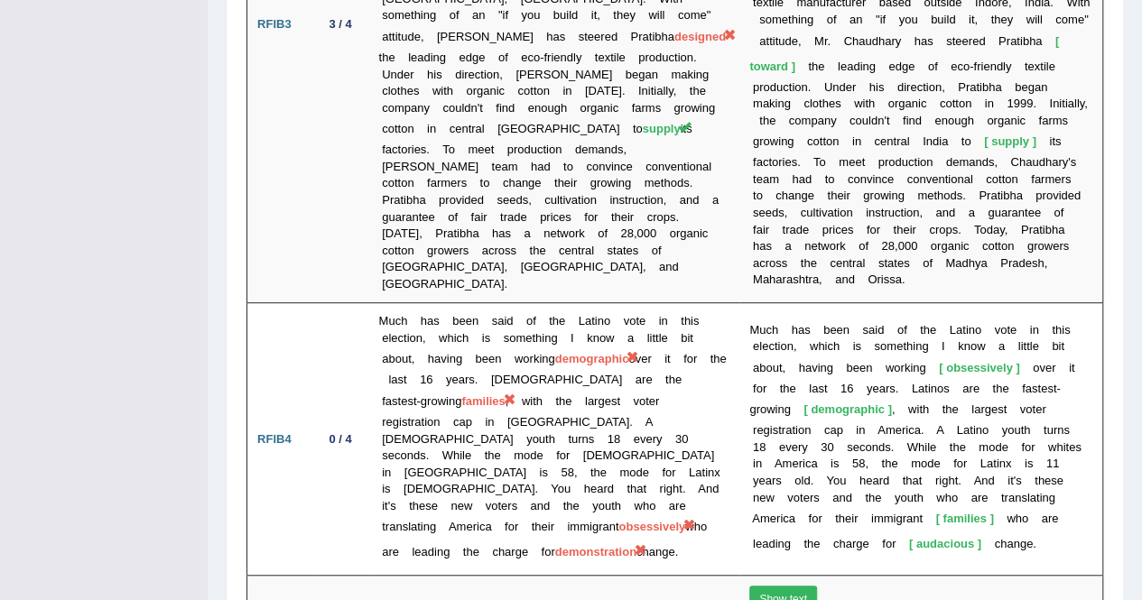
scroll to position [4026, 0]
